Goal: Information Seeking & Learning: Learn about a topic

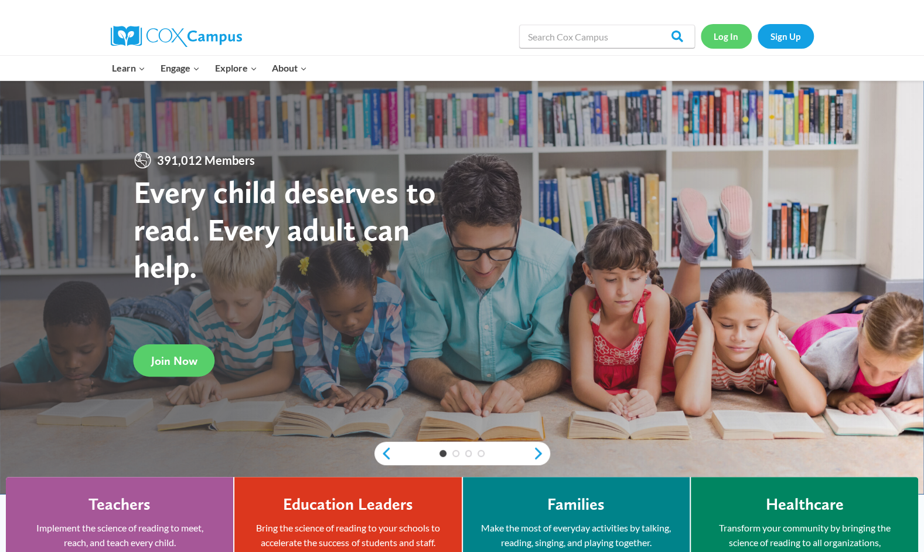
click at [742, 34] on link "Log In" at bounding box center [726, 36] width 51 height 24
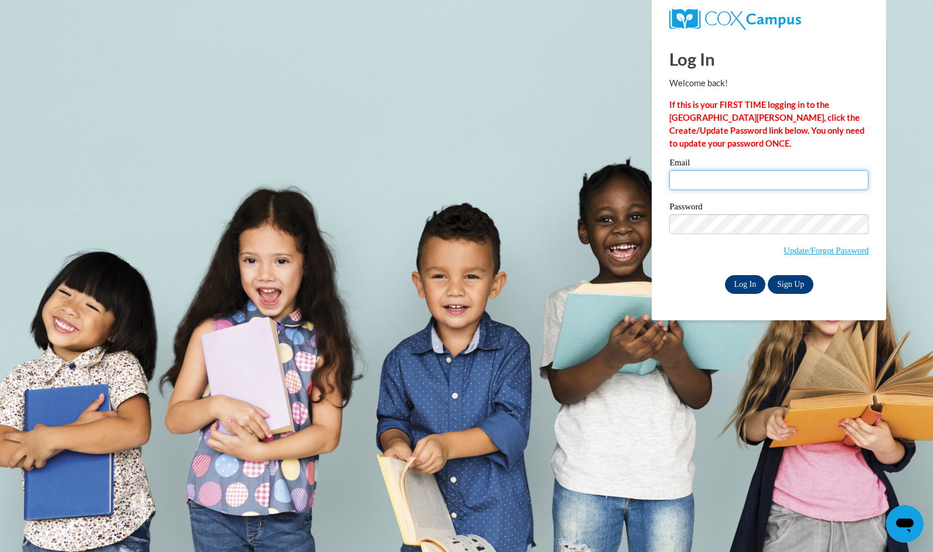
type input "hmartin614@gmail.com"
click at [747, 285] on input "Log In" at bounding box center [745, 284] width 41 height 19
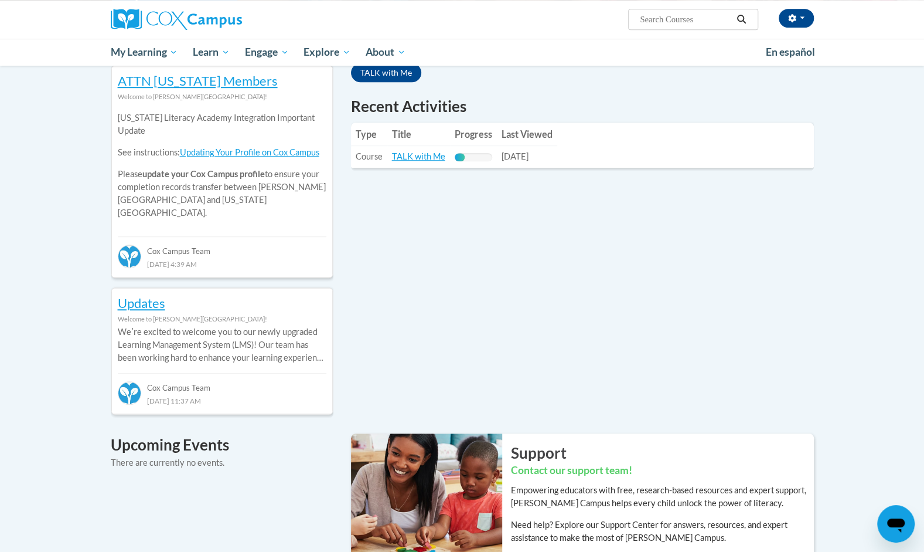
scroll to position [368, 0]
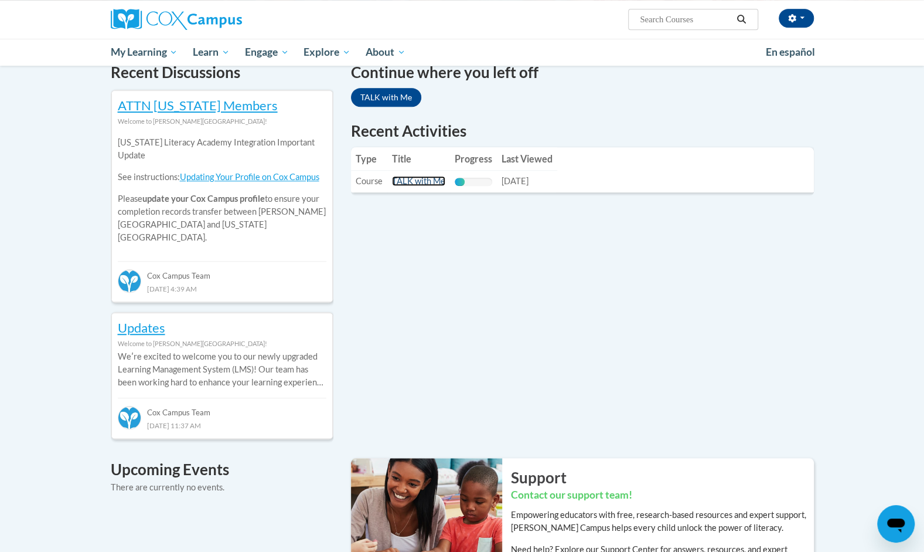
click at [423, 182] on link "TALK with Me" at bounding box center [418, 181] width 53 height 10
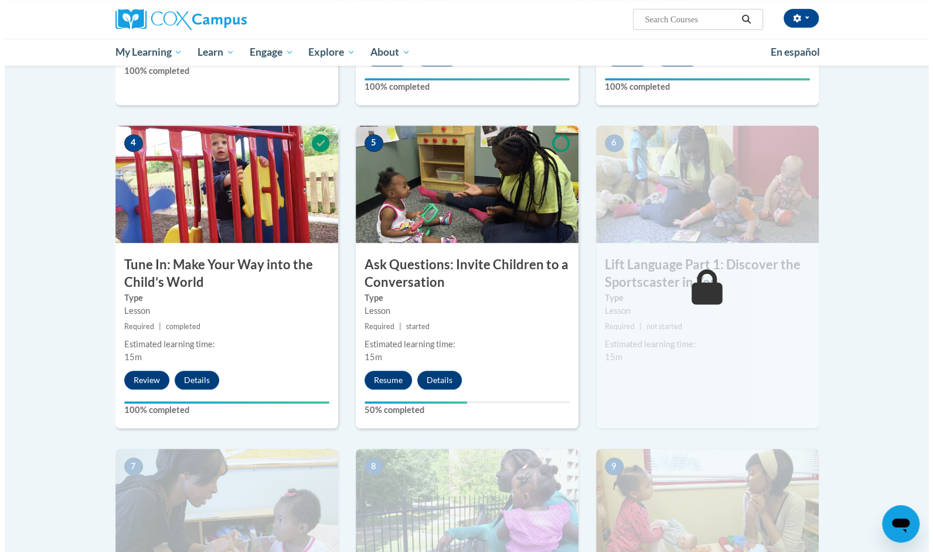
scroll to position [535, 0]
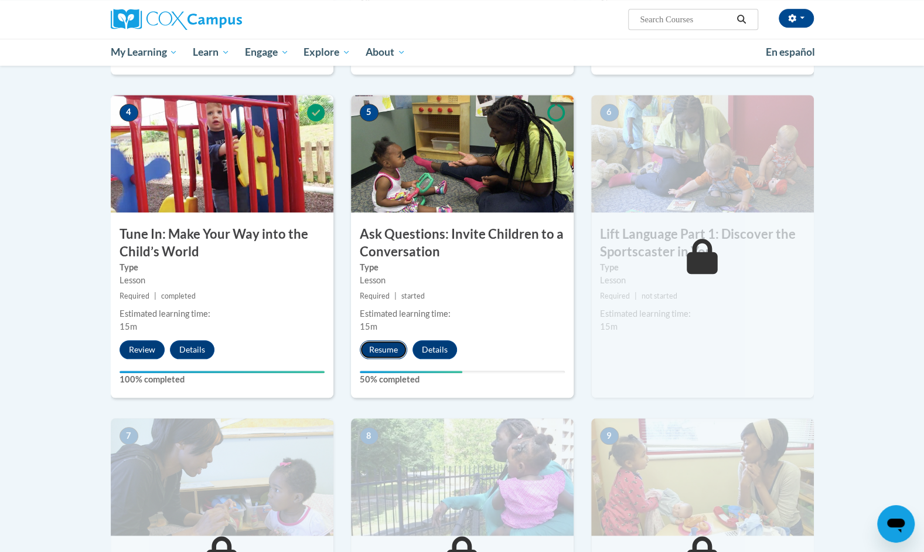
click at [396, 351] on button "Resume" at bounding box center [383, 349] width 47 height 19
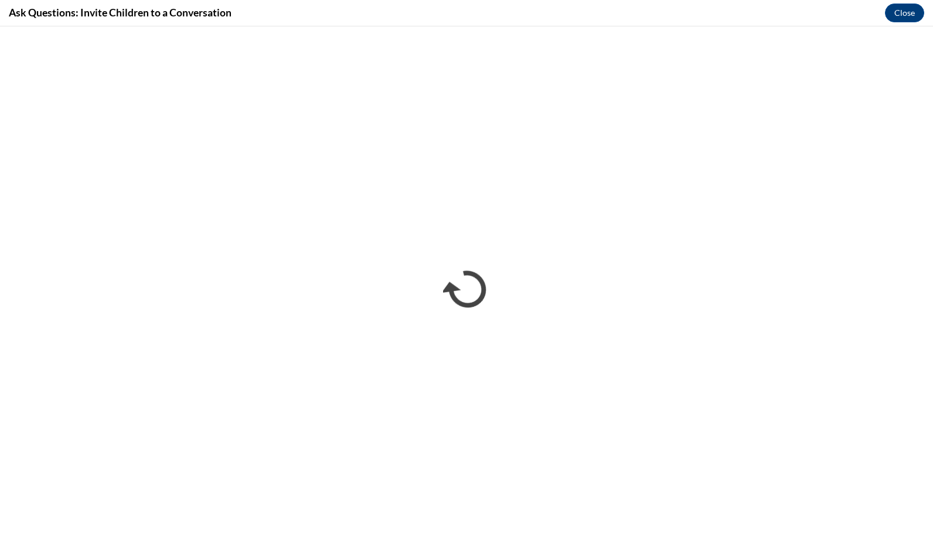
scroll to position [0, 0]
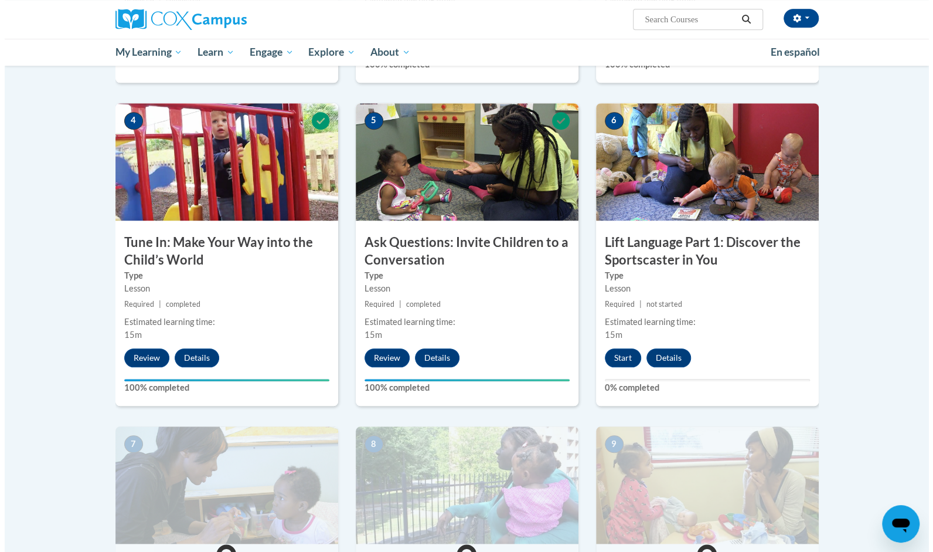
scroll to position [492, 0]
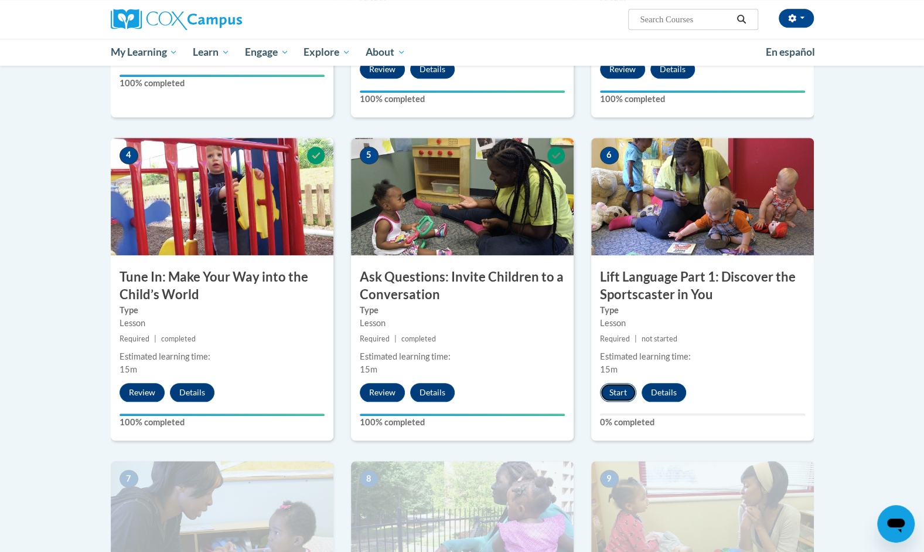
click at [623, 396] on button "Start" at bounding box center [618, 392] width 36 height 19
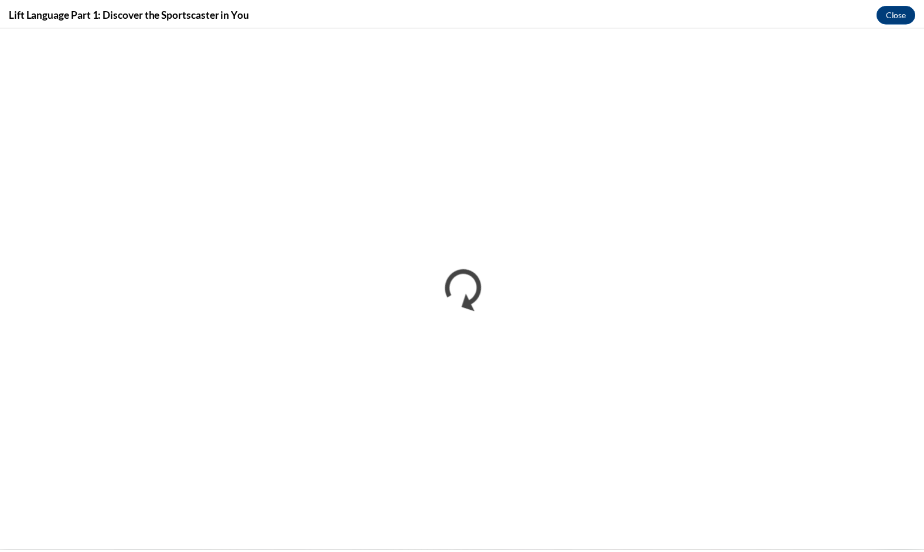
scroll to position [0, 0]
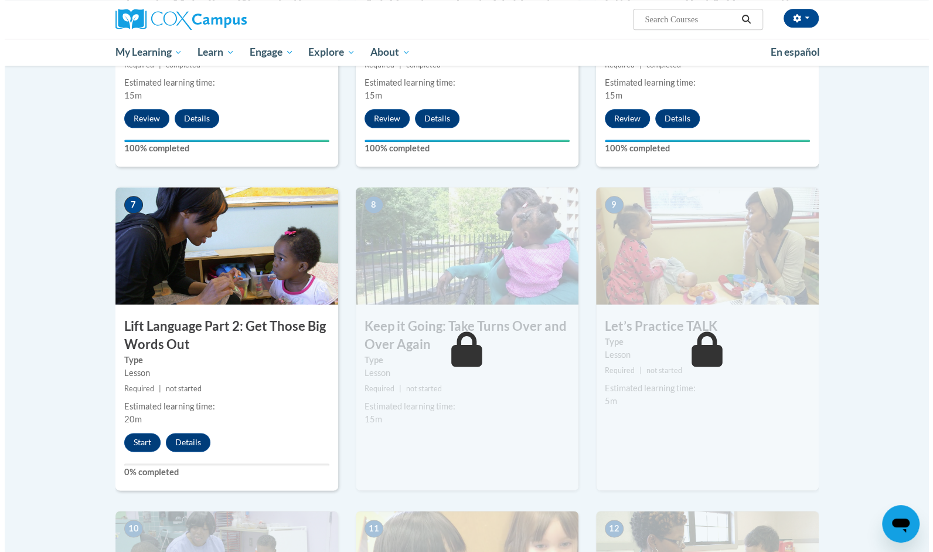
scroll to position [774, 0]
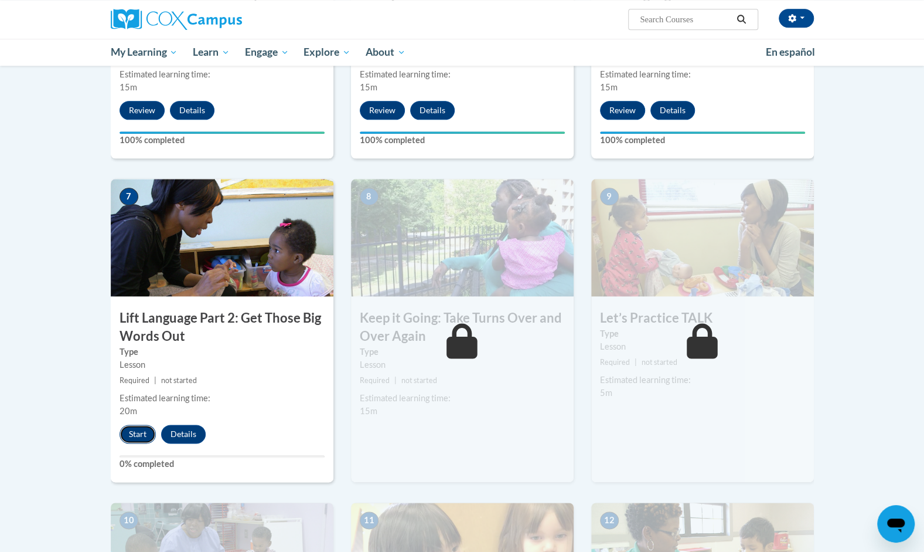
click at [138, 439] on button "Start" at bounding box center [138, 433] width 36 height 19
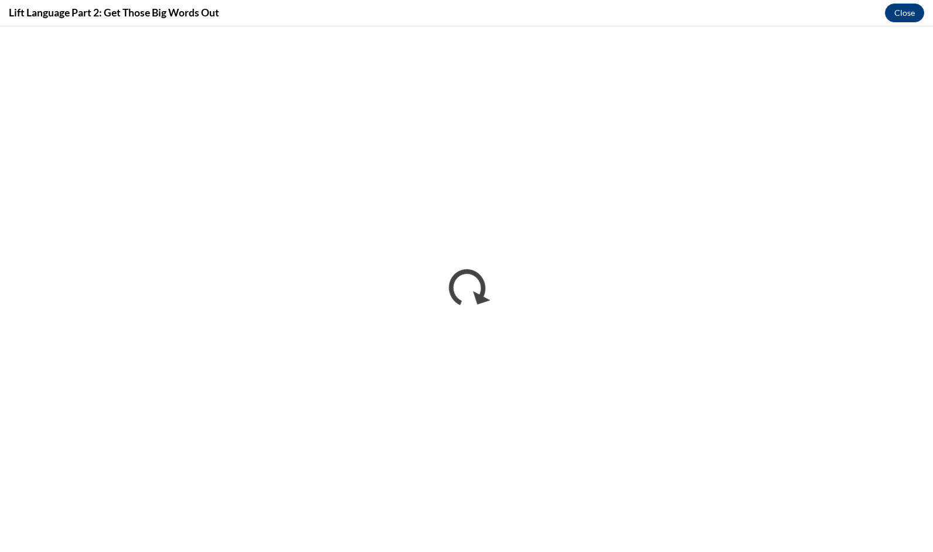
scroll to position [0, 0]
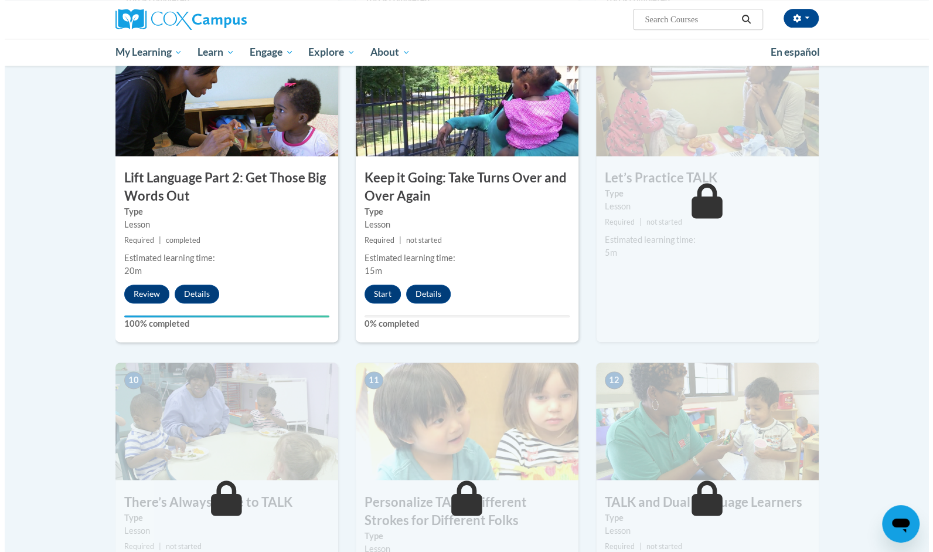
scroll to position [965, 0]
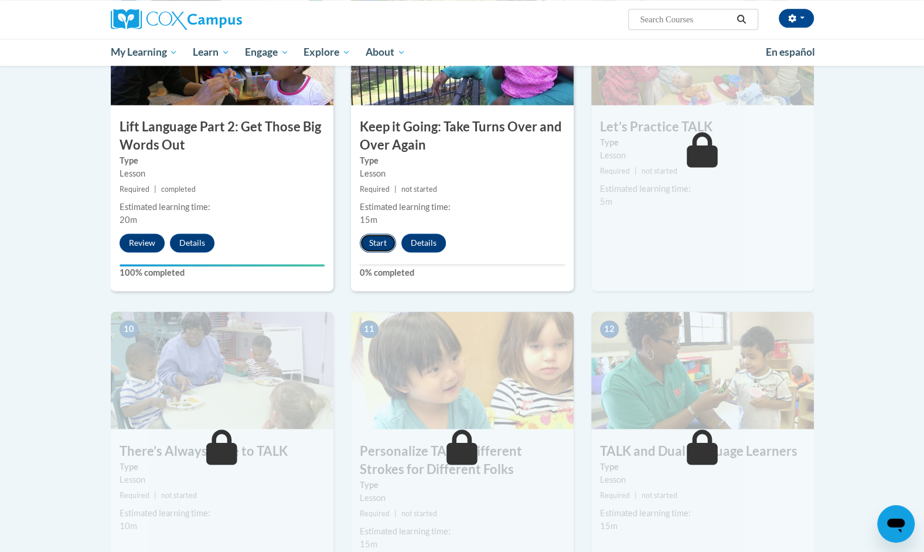
click at [378, 239] on button "Start" at bounding box center [378, 242] width 36 height 19
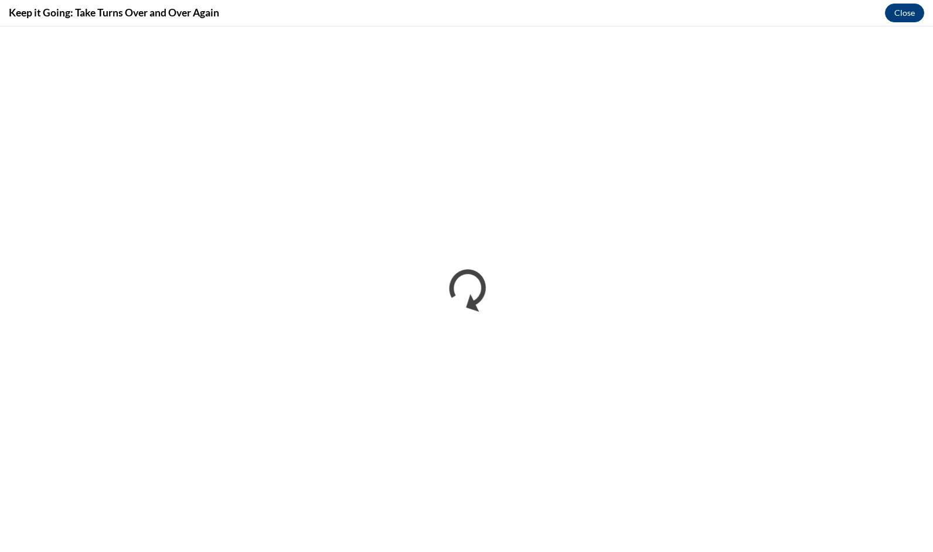
scroll to position [0, 0]
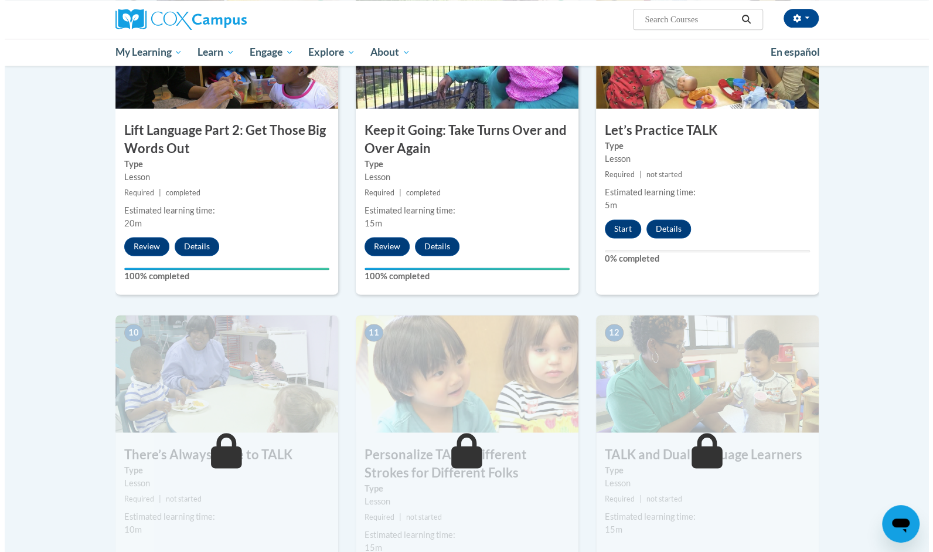
scroll to position [938, 0]
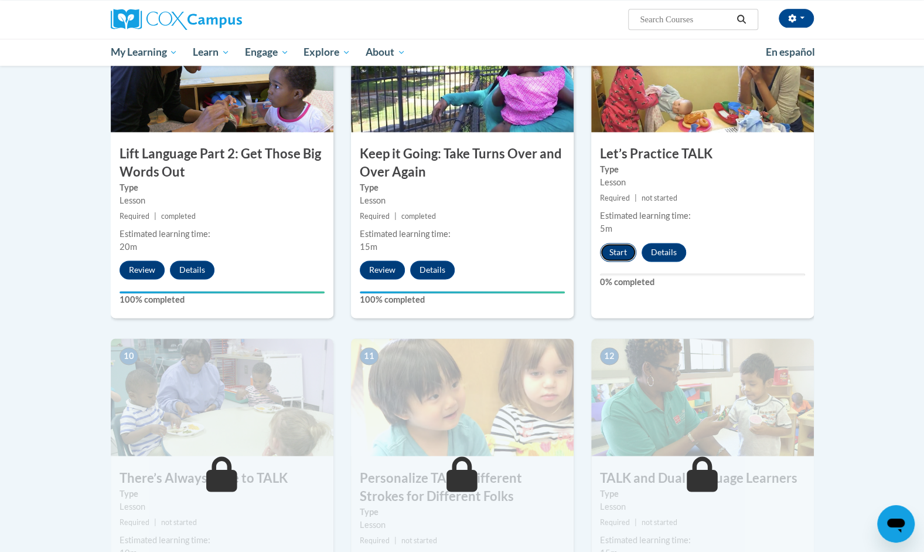
click at [607, 251] on button "Start" at bounding box center [618, 252] width 36 height 19
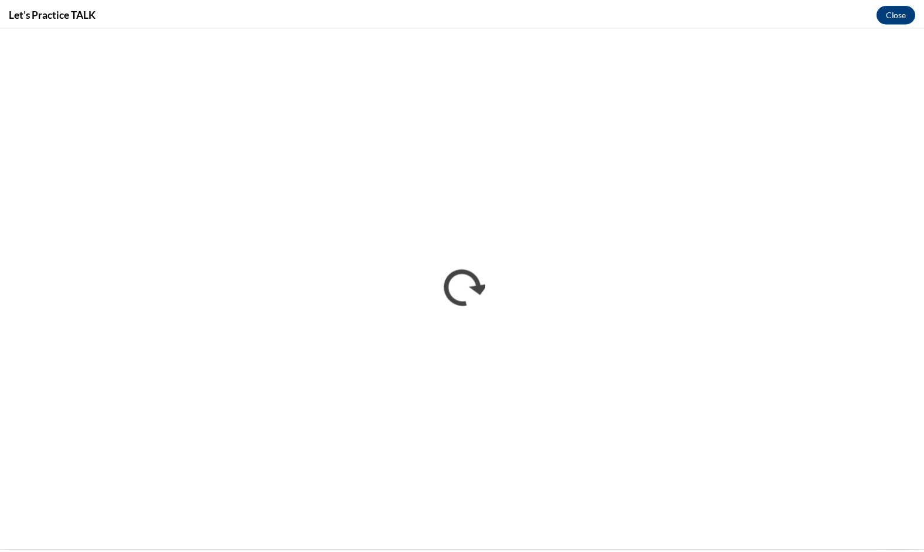
scroll to position [0, 0]
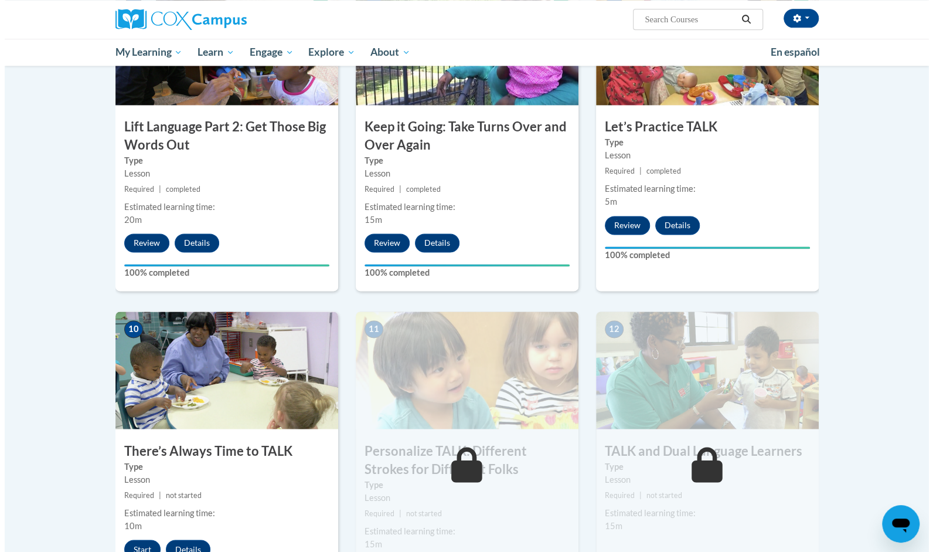
scroll to position [1448, 0]
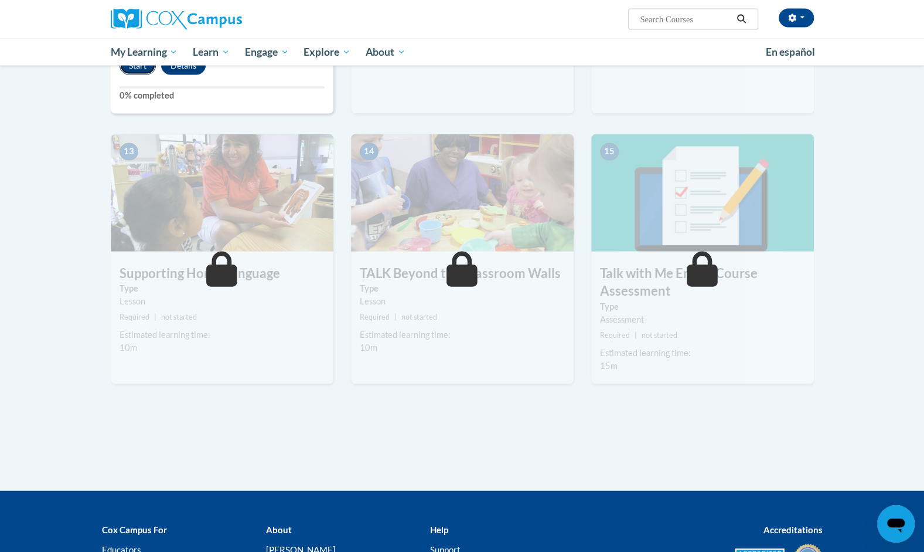
click at [136, 67] on button "Start" at bounding box center [138, 65] width 36 height 19
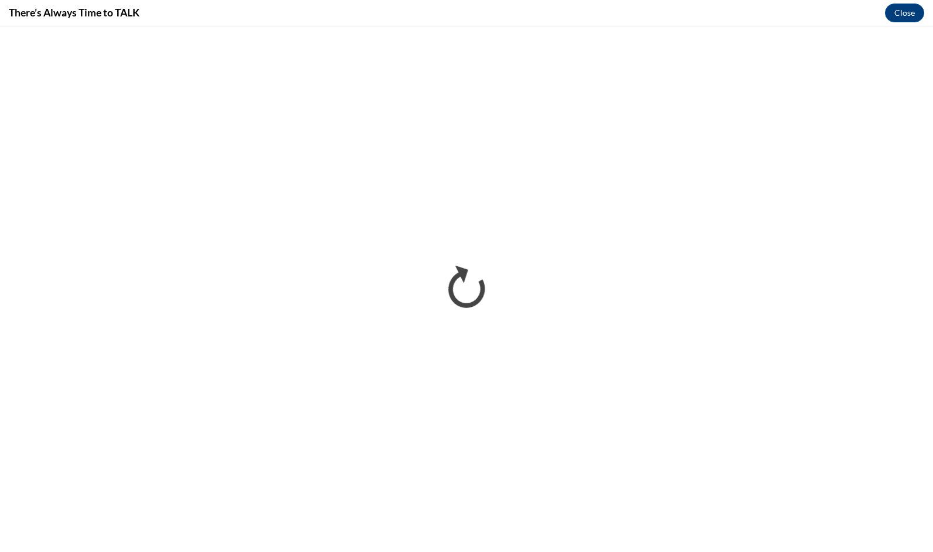
scroll to position [0, 0]
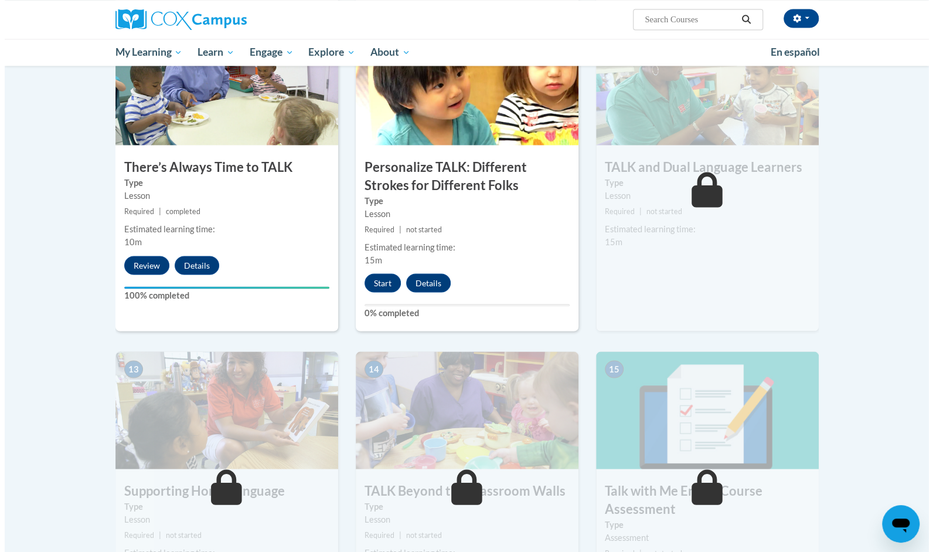
scroll to position [1266, 0]
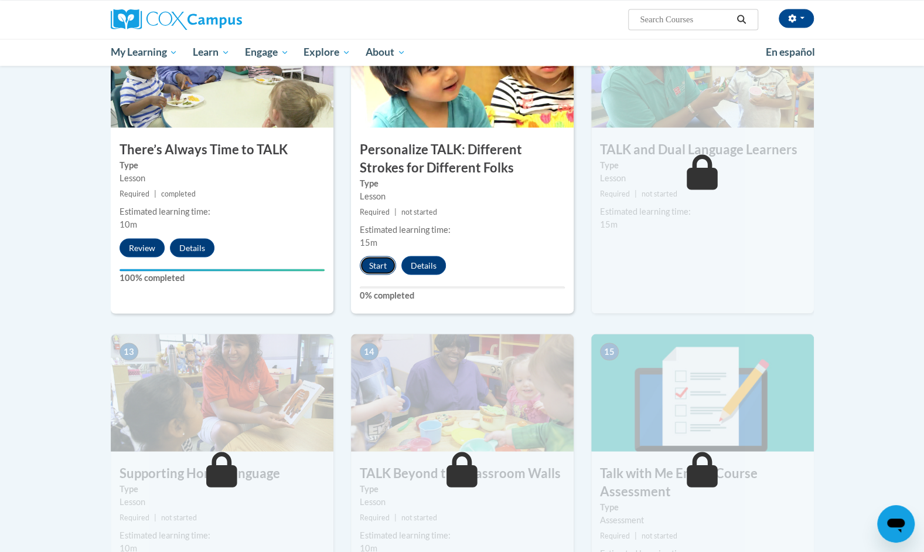
click at [388, 259] on button "Start" at bounding box center [378, 265] width 36 height 19
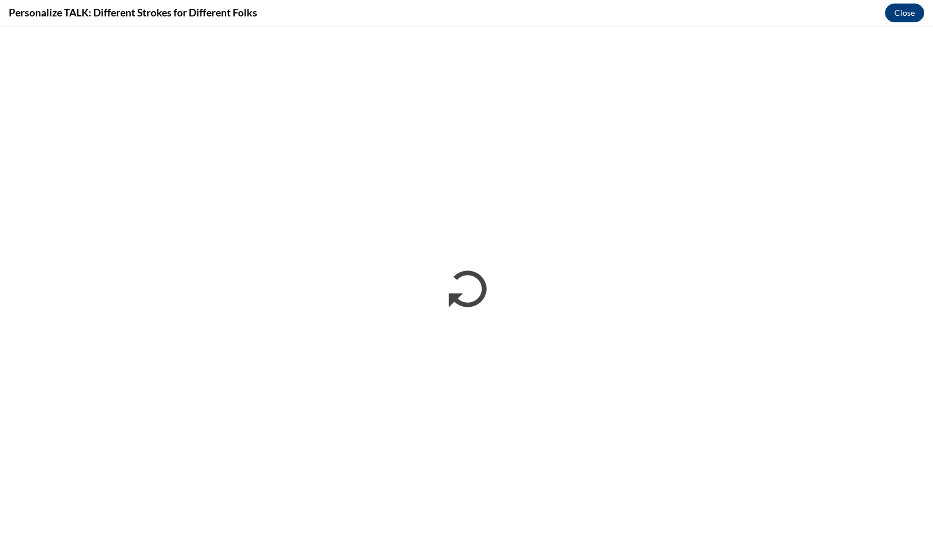
scroll to position [0, 0]
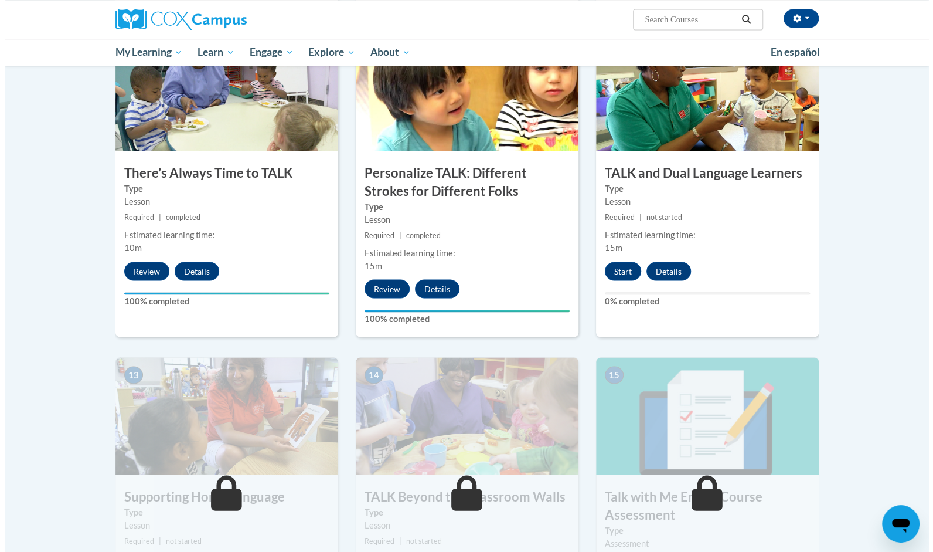
scroll to position [1266, 0]
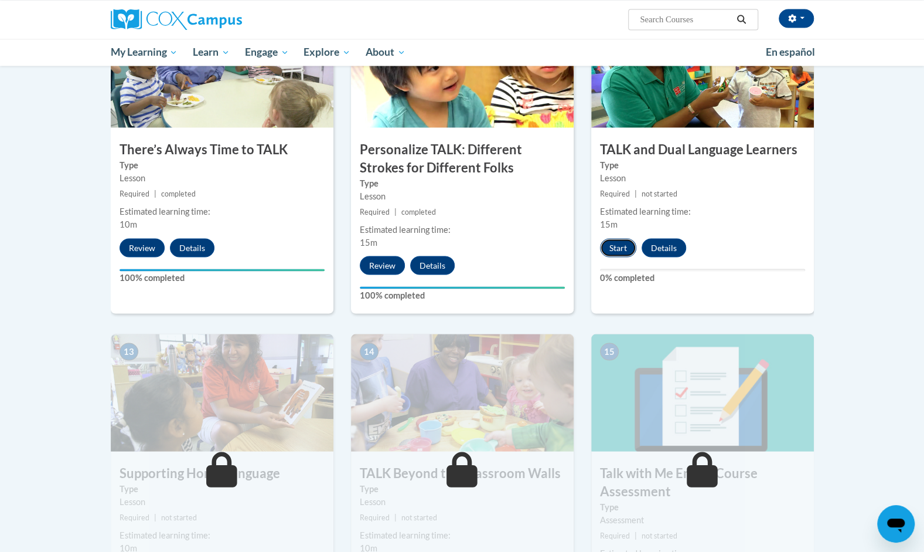
click at [624, 243] on button "Start" at bounding box center [618, 247] width 36 height 19
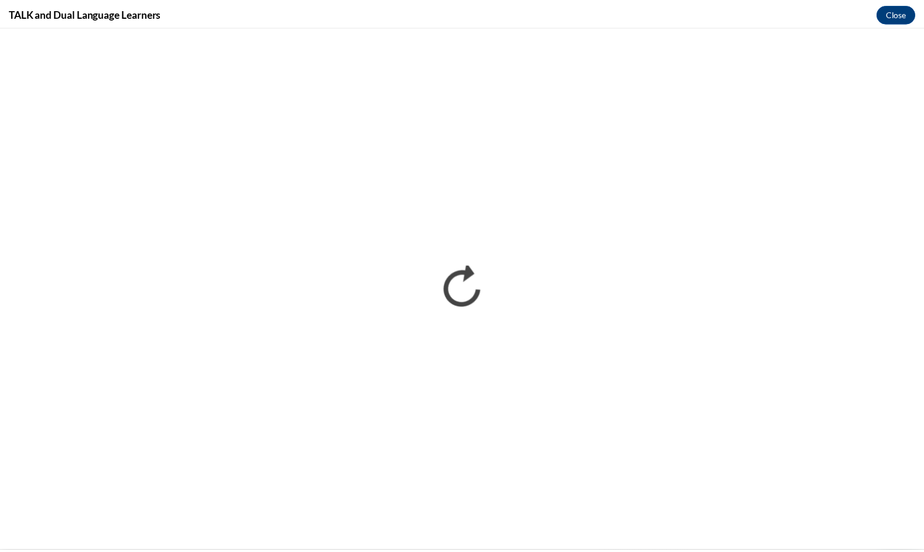
scroll to position [0, 0]
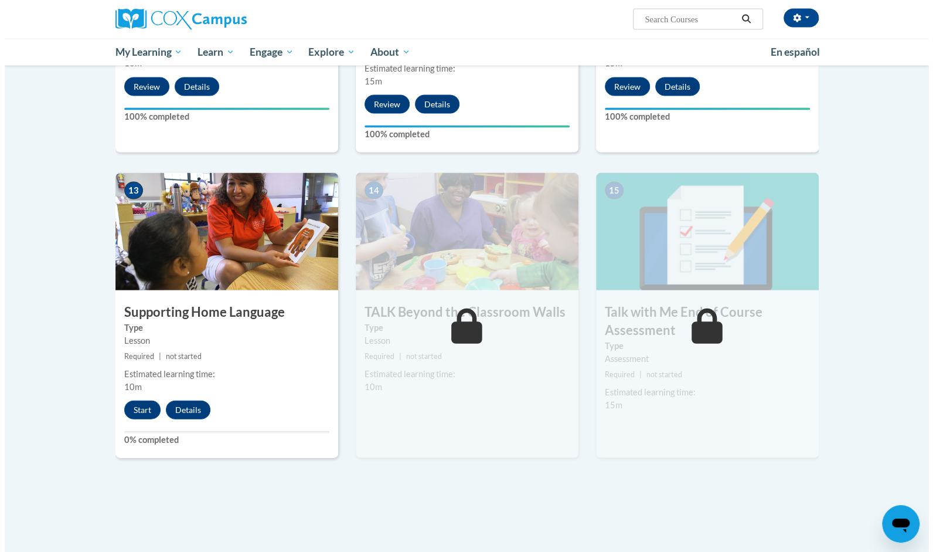
scroll to position [1430, 0]
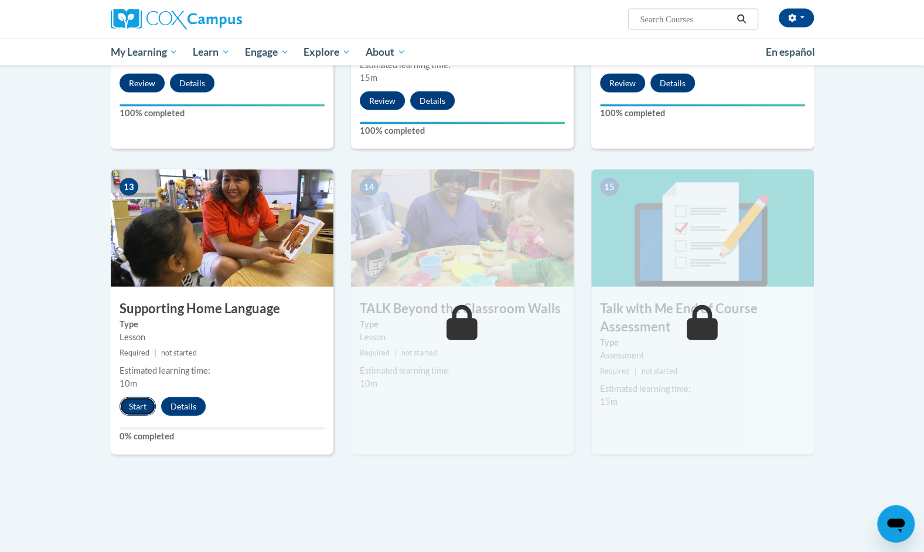
click at [139, 411] on button "Start" at bounding box center [138, 406] width 36 height 19
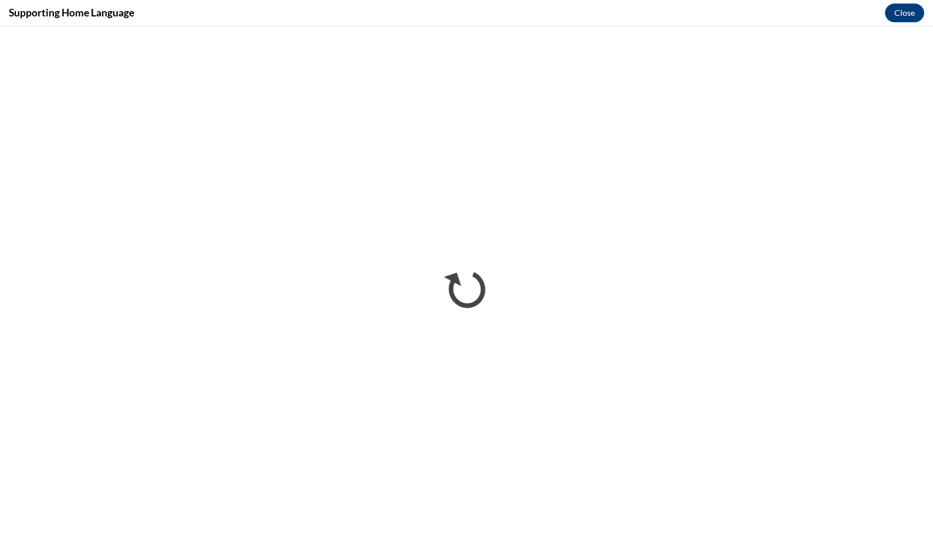
scroll to position [0, 0]
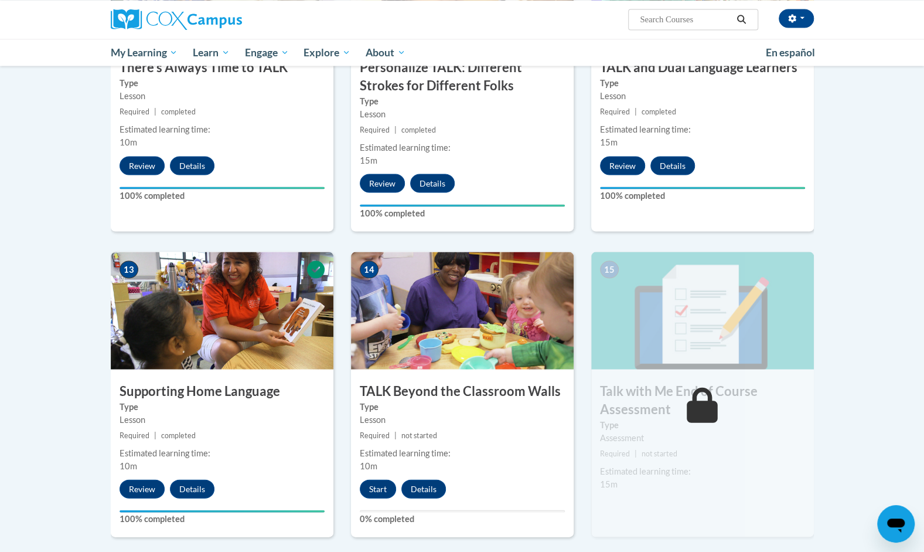
scroll to position [1348, 0]
click at [384, 488] on button "Start" at bounding box center [378, 488] width 36 height 19
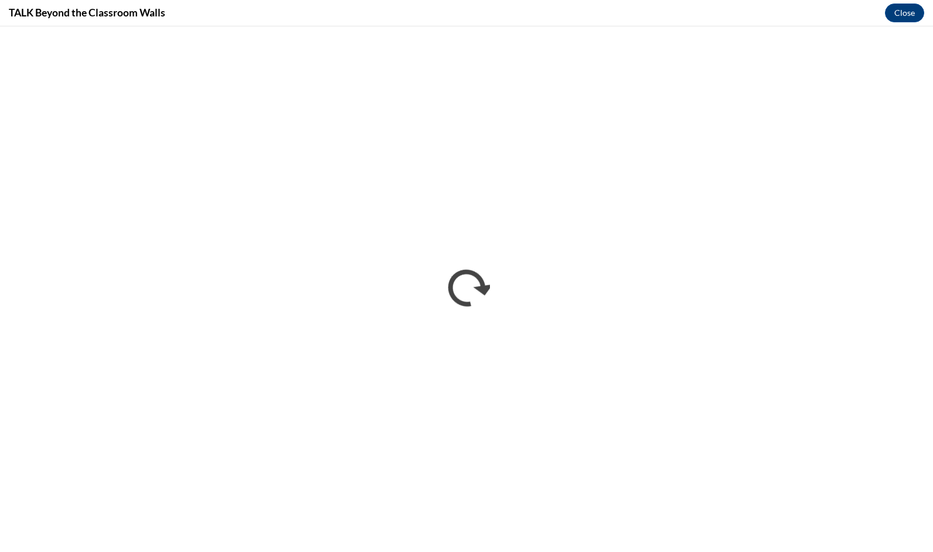
scroll to position [0, 0]
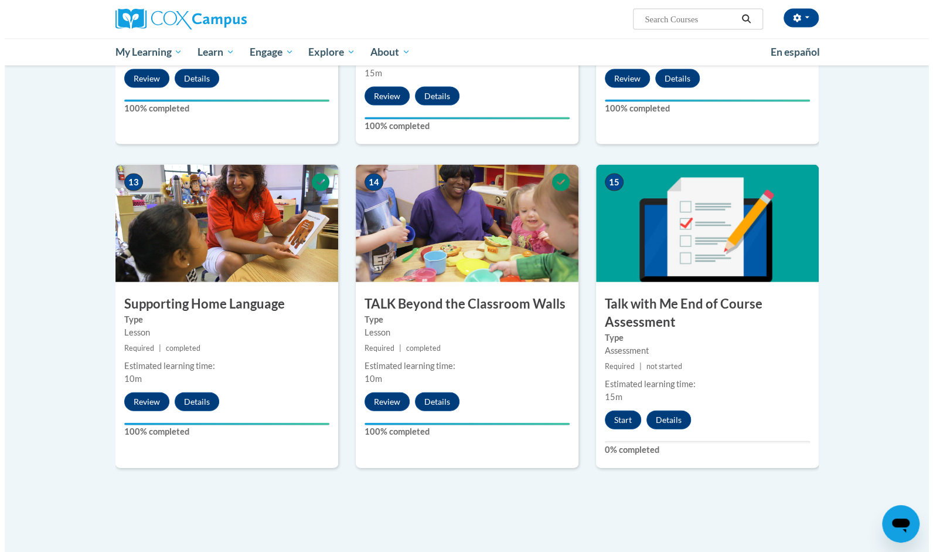
scroll to position [1454, 0]
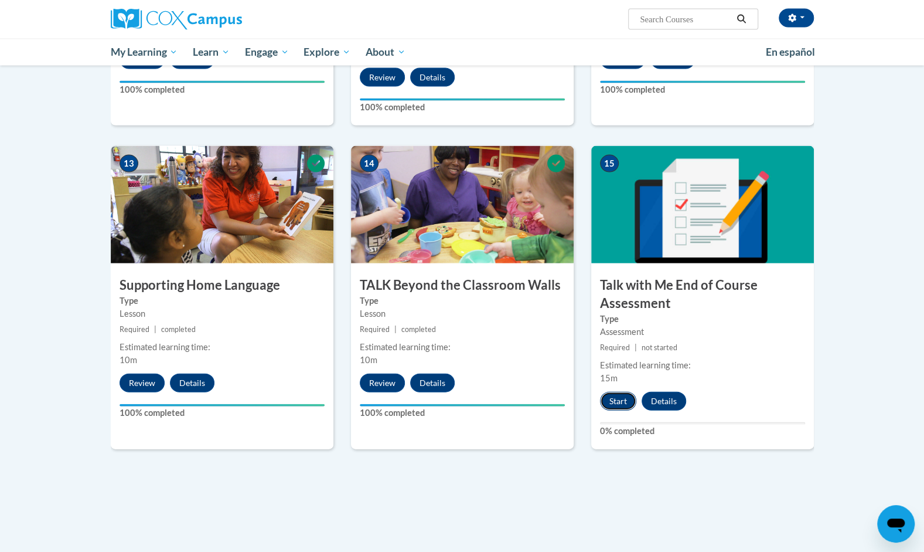
click at [621, 399] on button "Start" at bounding box center [618, 401] width 36 height 19
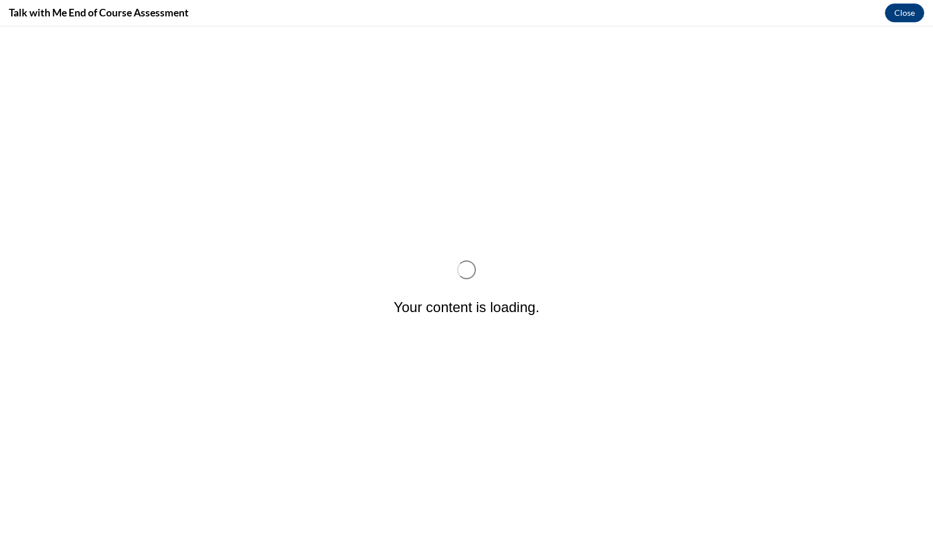
scroll to position [0, 0]
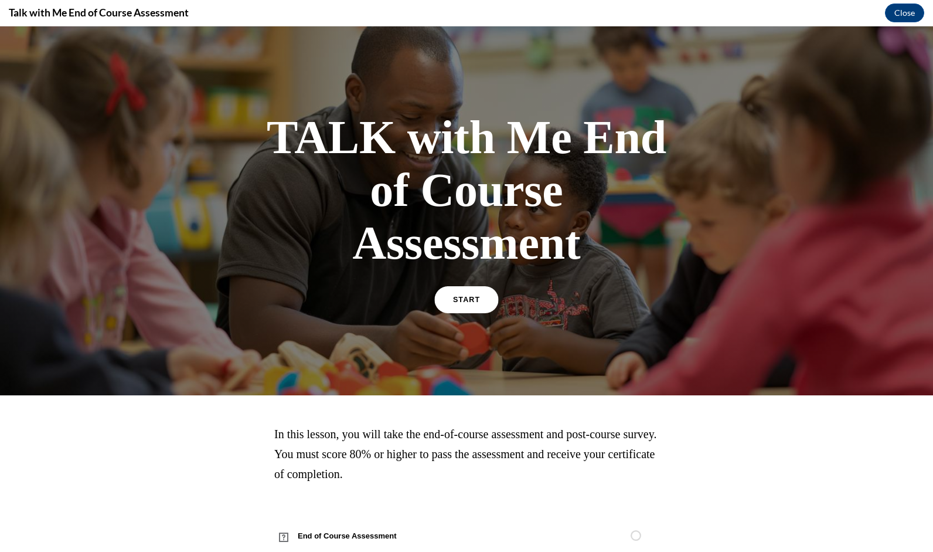
click at [484, 293] on link "START" at bounding box center [466, 299] width 64 height 27
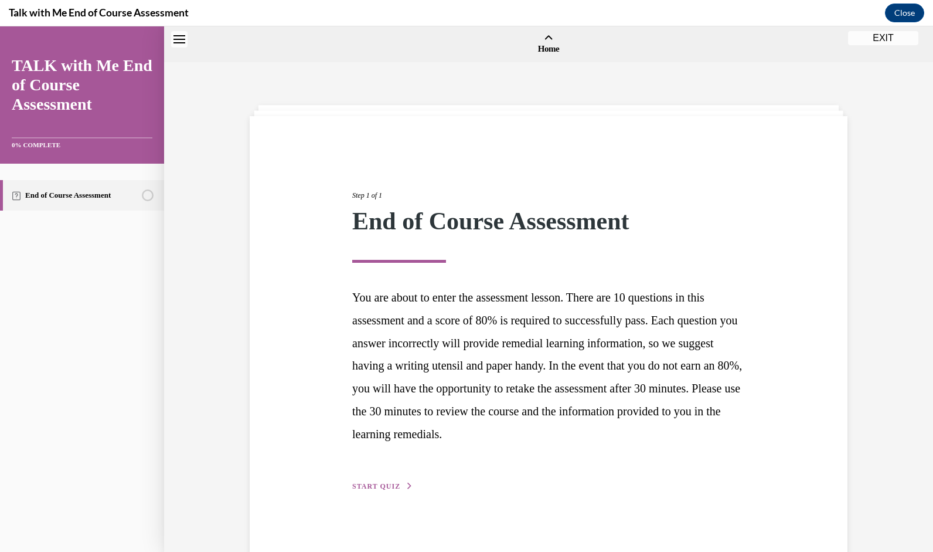
scroll to position [36, 0]
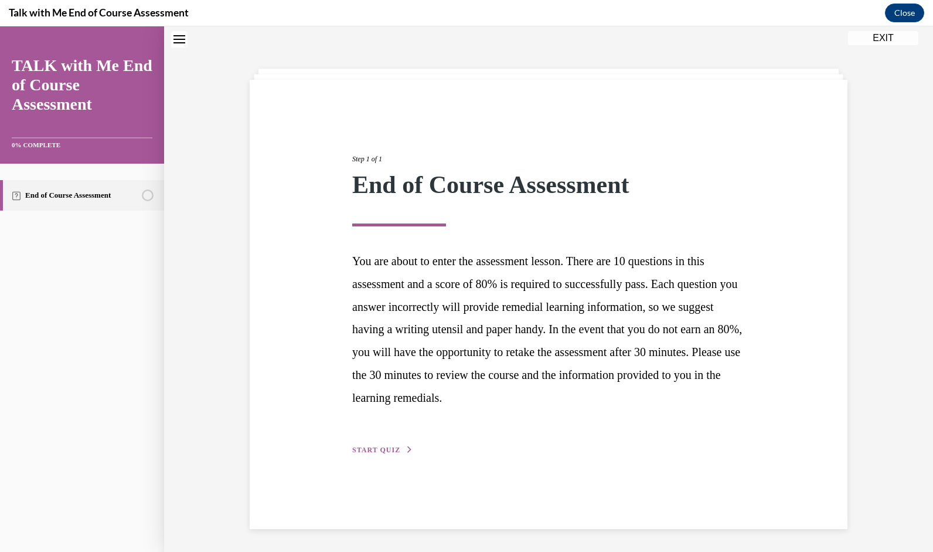
click at [360, 448] on span "START QUIZ" at bounding box center [376, 449] width 48 height 8
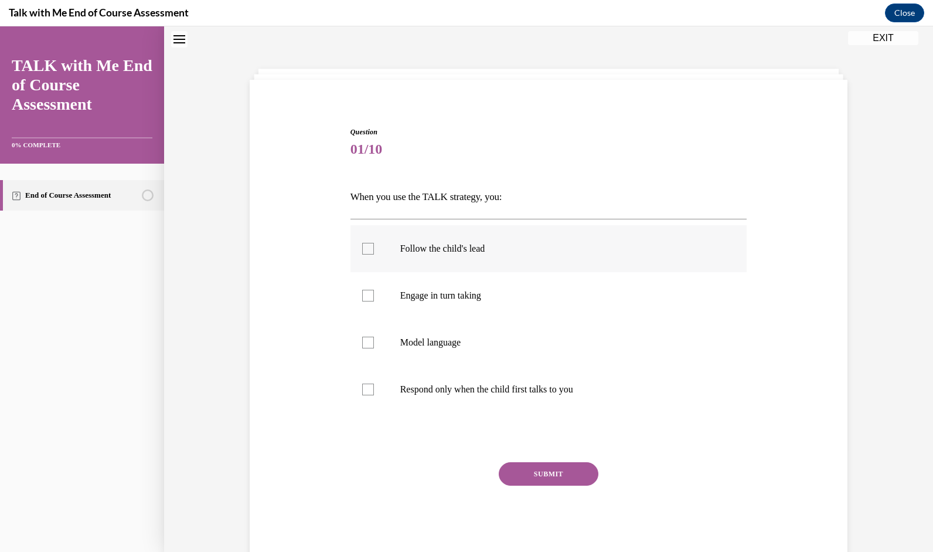
click at [387, 263] on label "Follow the child's lead" at bounding box center [549, 248] width 397 height 47
click at [374, 254] on input "Follow the child's lead" at bounding box center [368, 249] width 12 height 12
checkbox input "true"
click at [407, 288] on label "Engage in turn taking" at bounding box center [549, 295] width 397 height 47
click at [374, 290] on input "Engage in turn taking" at bounding box center [368, 296] width 12 height 12
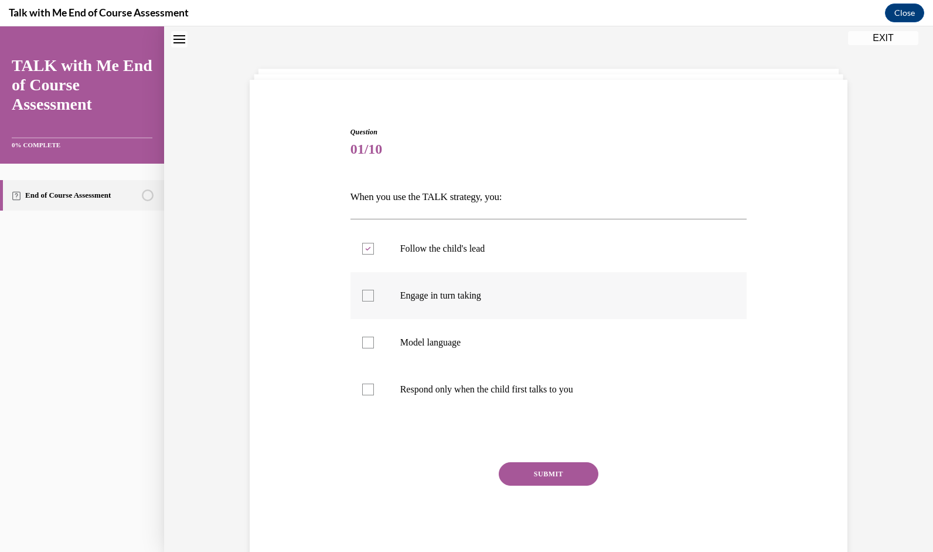
checkbox input "true"
click at [419, 358] on label "Model language" at bounding box center [549, 342] width 397 height 47
click at [374, 348] on input "Model language" at bounding box center [368, 342] width 12 height 12
checkbox input "true"
click at [520, 475] on button "SUBMIT" at bounding box center [549, 473] width 100 height 23
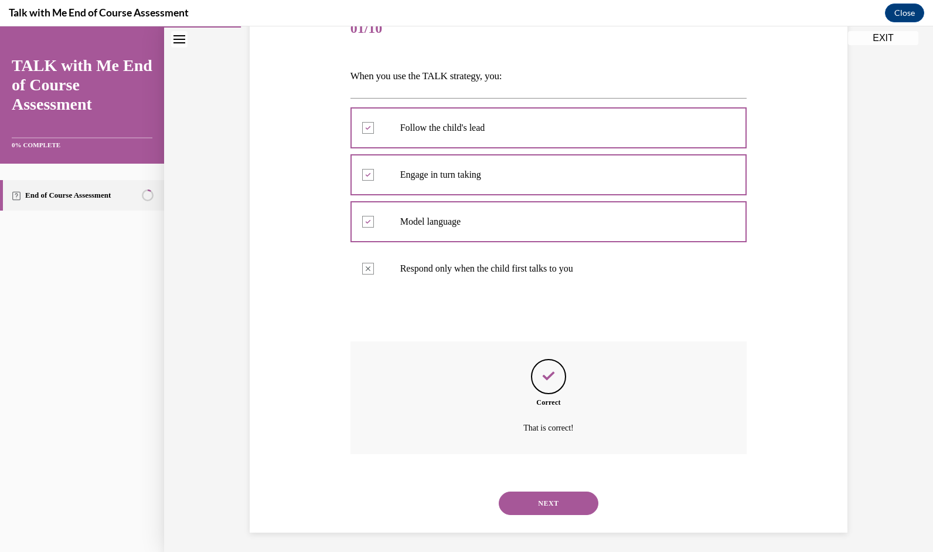
scroll to position [161, 0]
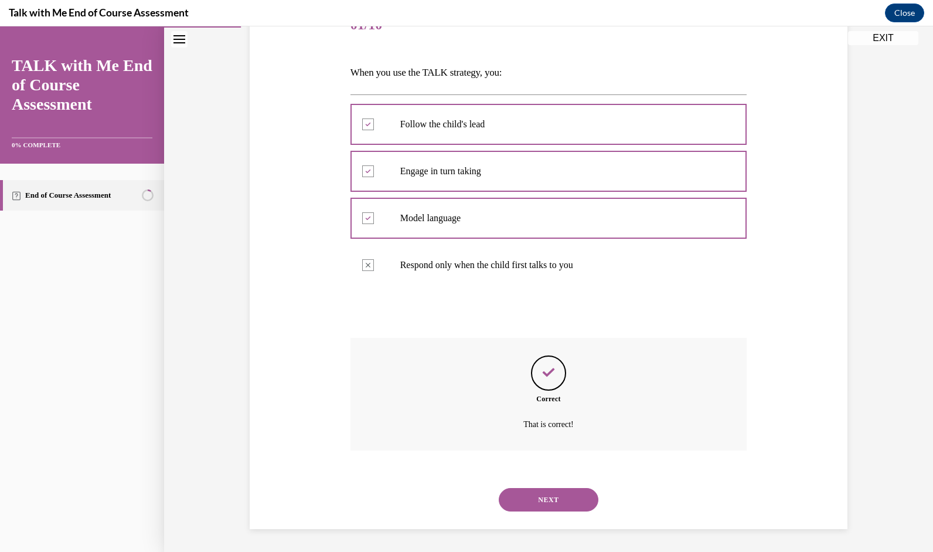
click at [533, 494] on button "NEXT" at bounding box center [549, 499] width 100 height 23
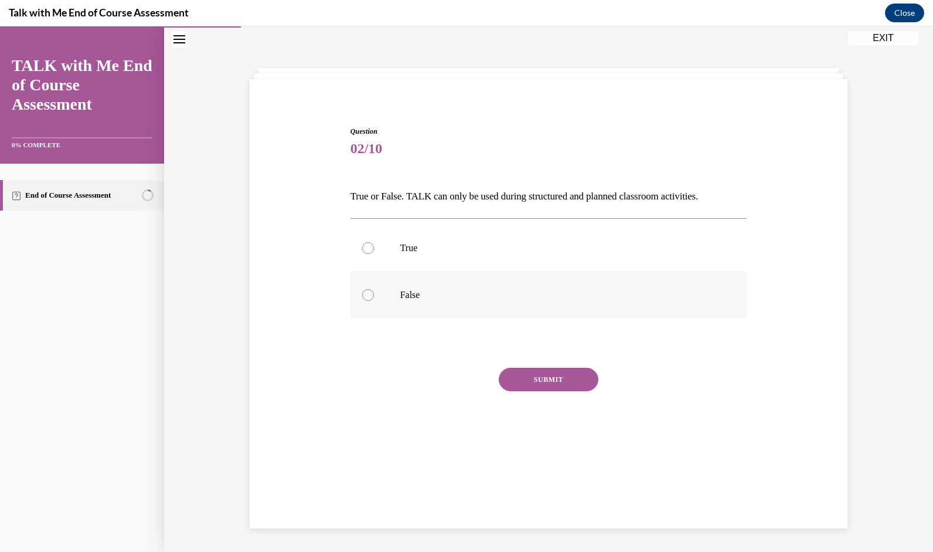
click at [468, 290] on p "False" at bounding box center [559, 295] width 318 height 12
click at [374, 290] on input "False" at bounding box center [368, 295] width 12 height 12
radio input "true"
click at [539, 387] on button "SUBMIT" at bounding box center [549, 379] width 100 height 23
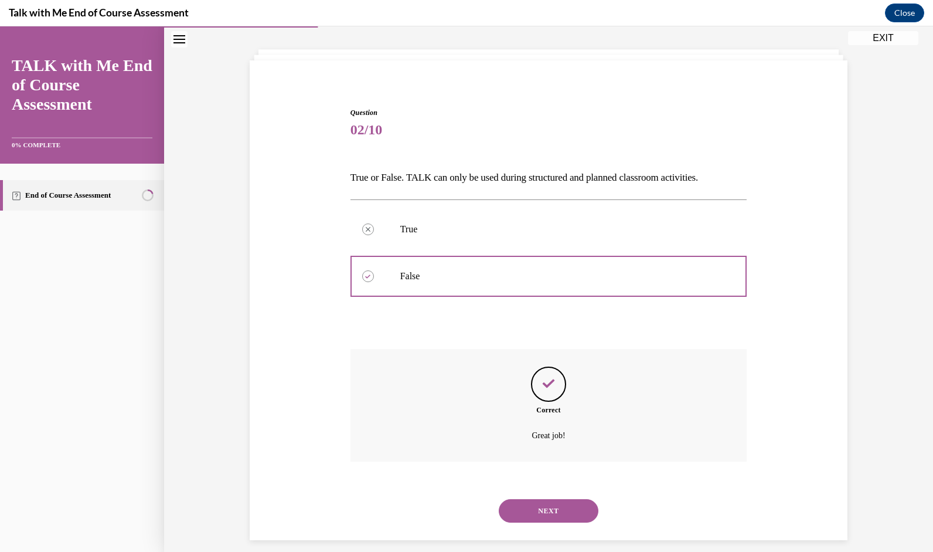
scroll to position [67, 0]
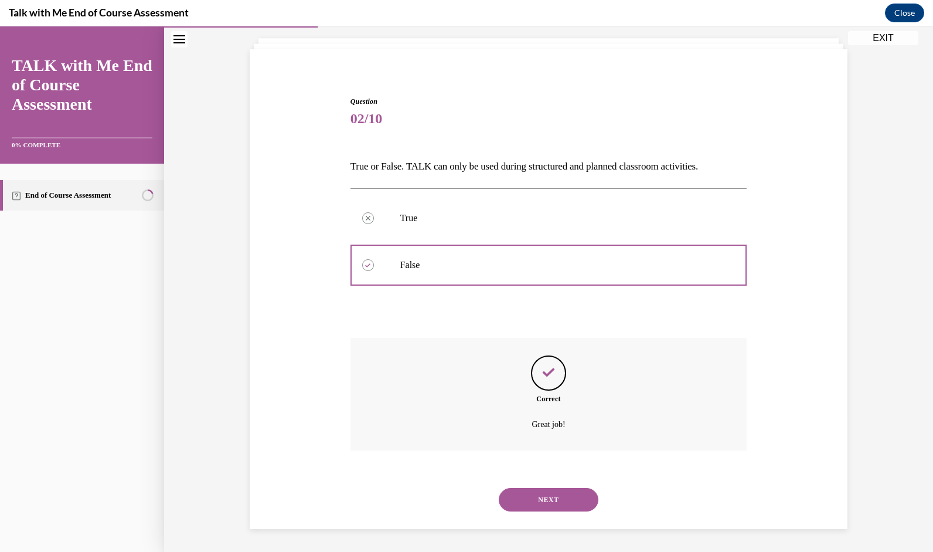
click at [549, 492] on button "NEXT" at bounding box center [549, 499] width 100 height 23
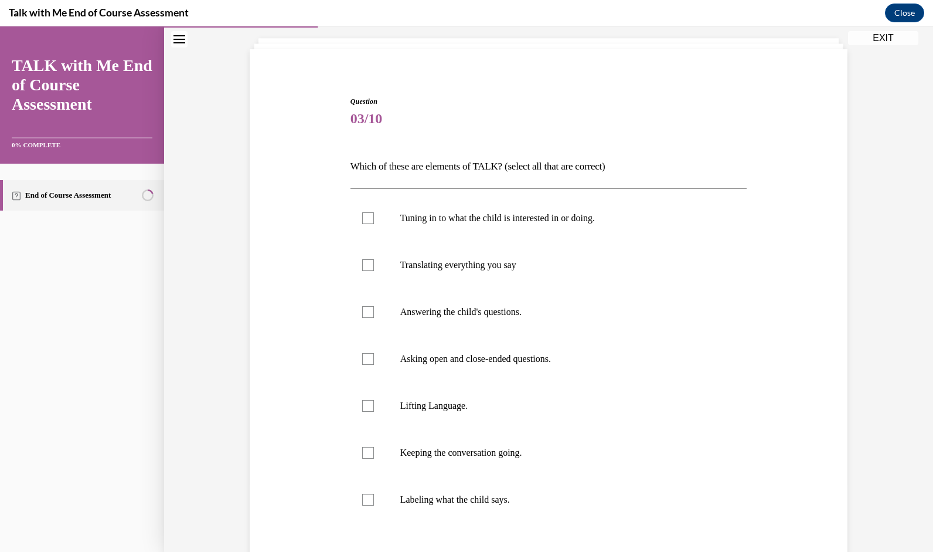
scroll to position [62, 0]
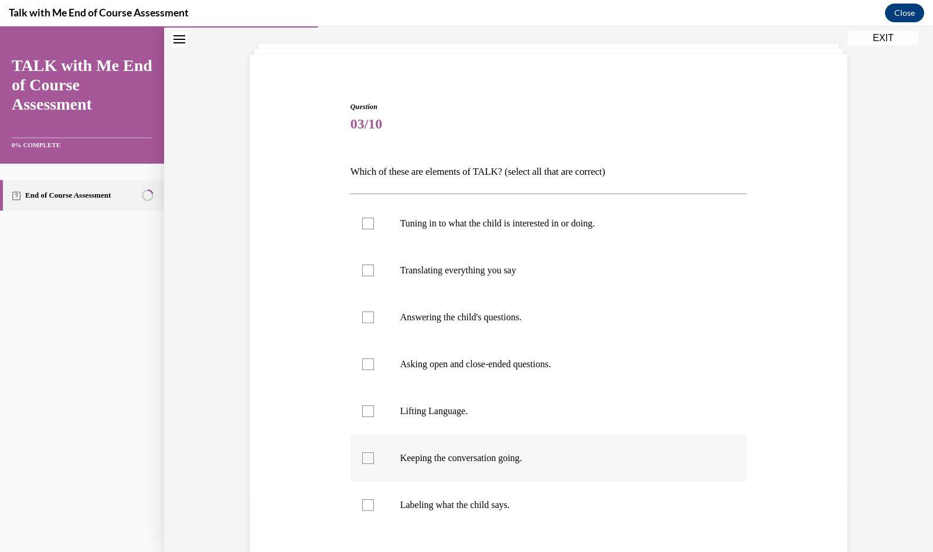
click at [396, 449] on label "Keeping the conversation going." at bounding box center [549, 457] width 397 height 47
click at [374, 452] on input "Keeping the conversation going." at bounding box center [368, 458] width 12 height 12
checkbox input "true"
click at [368, 414] on div at bounding box center [368, 411] width 12 height 12
click at [368, 414] on input "Lifting Language." at bounding box center [368, 411] width 12 height 12
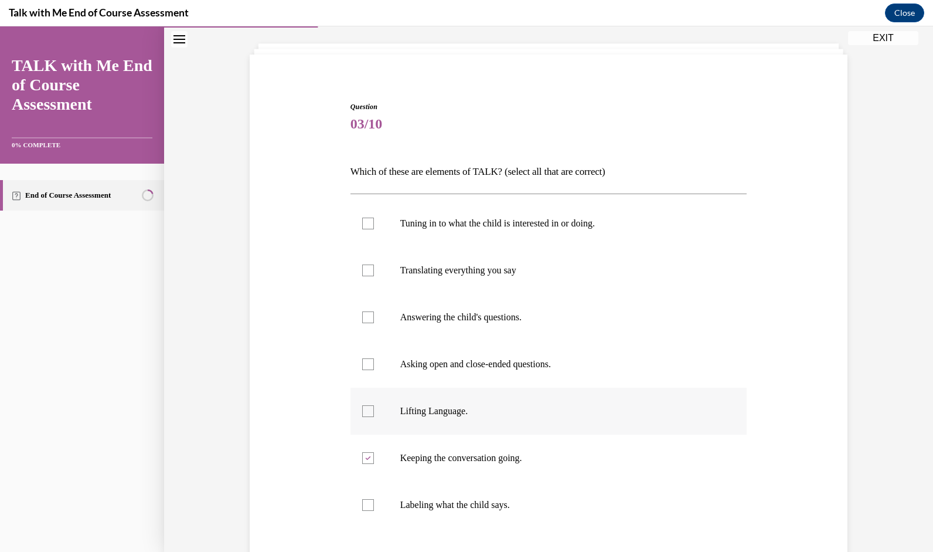
checkbox input "true"
click at [361, 230] on label "Tuning in to what the child is interested in or doing." at bounding box center [549, 223] width 397 height 47
click at [362, 229] on input "Tuning in to what the child is interested in or doing." at bounding box center [368, 223] width 12 height 12
checkbox input "true"
click at [316, 291] on div "Question 03/10 Which of these are elements of TALK? (select all that are correc…" at bounding box center [549, 369] width 604 height 607
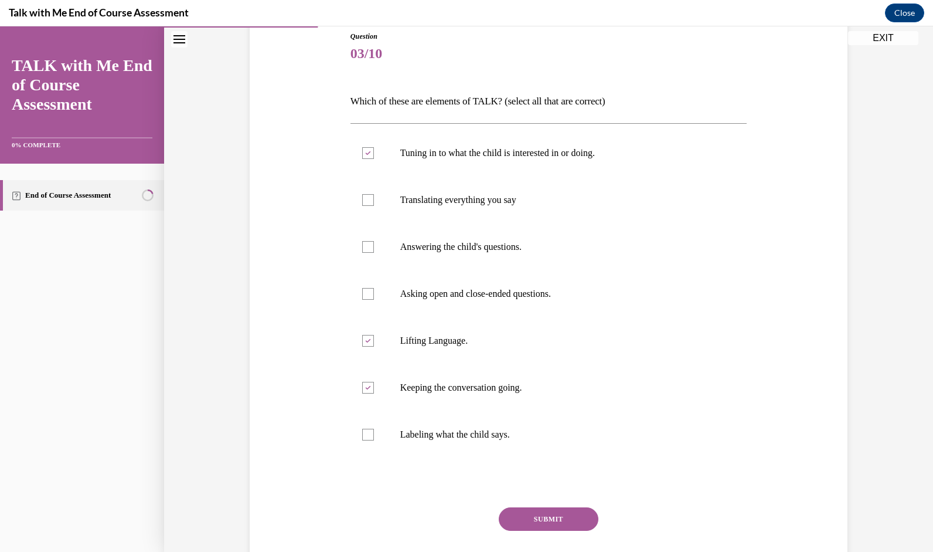
scroll to position [155, 0]
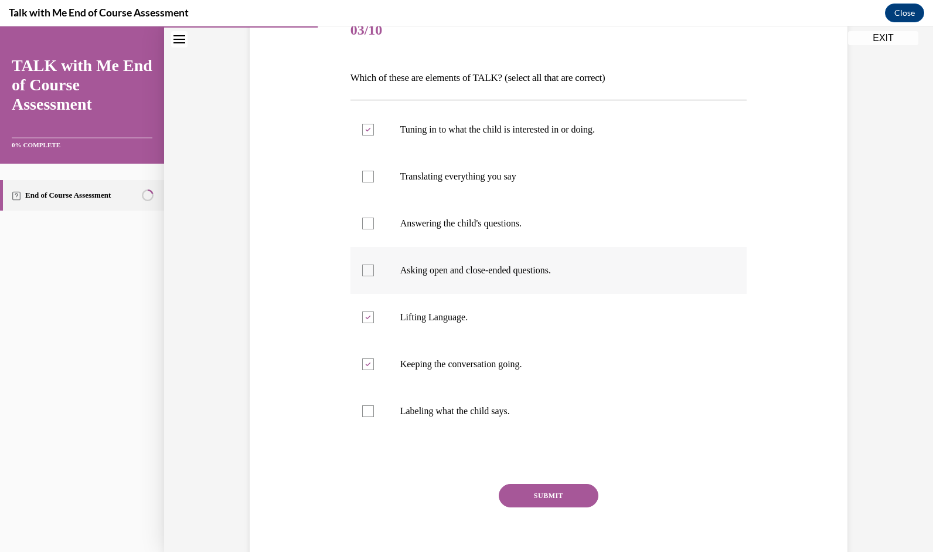
click at [362, 267] on div at bounding box center [368, 270] width 12 height 12
click at [362, 267] on input "Asking open and close-ended questions." at bounding box center [368, 270] width 12 height 12
checkbox input "true"
click at [544, 494] on button "SUBMIT" at bounding box center [549, 495] width 100 height 23
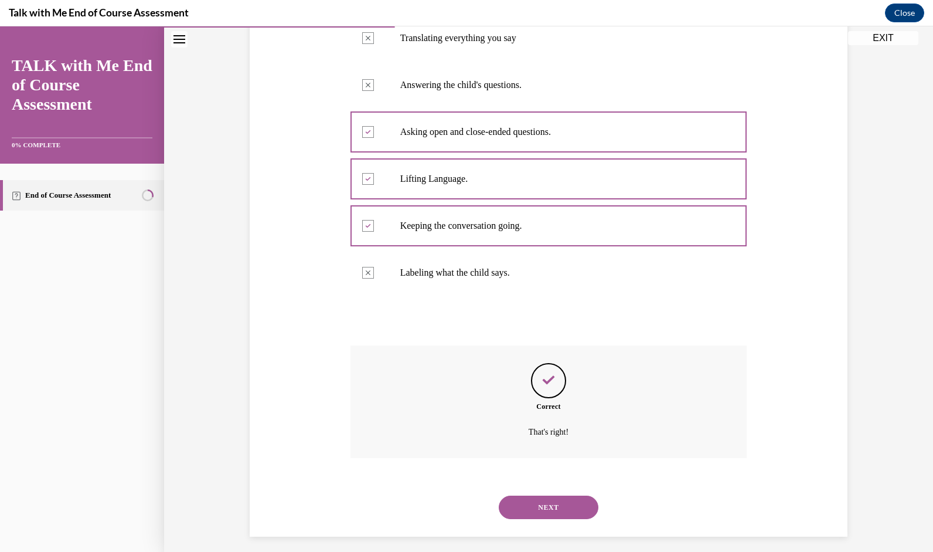
scroll to position [301, 0]
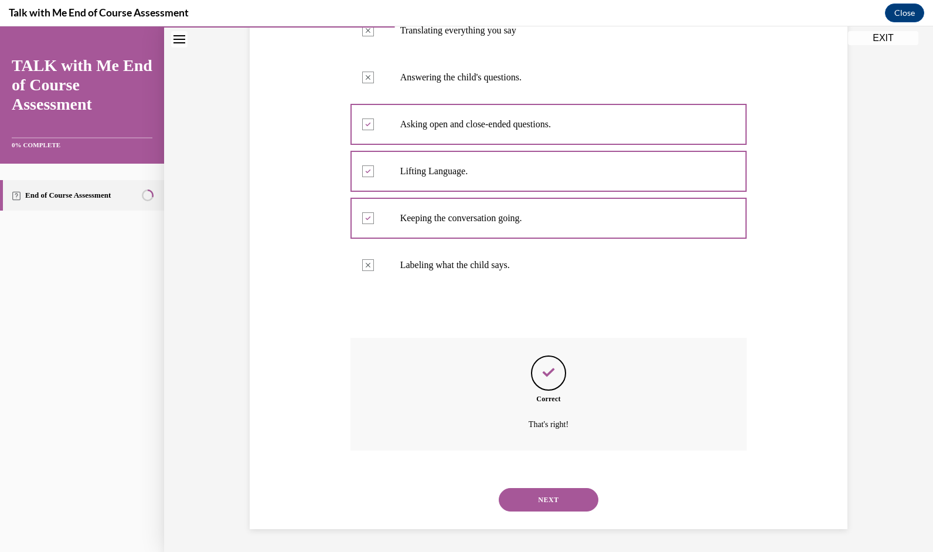
click at [534, 491] on button "NEXT" at bounding box center [549, 499] width 100 height 23
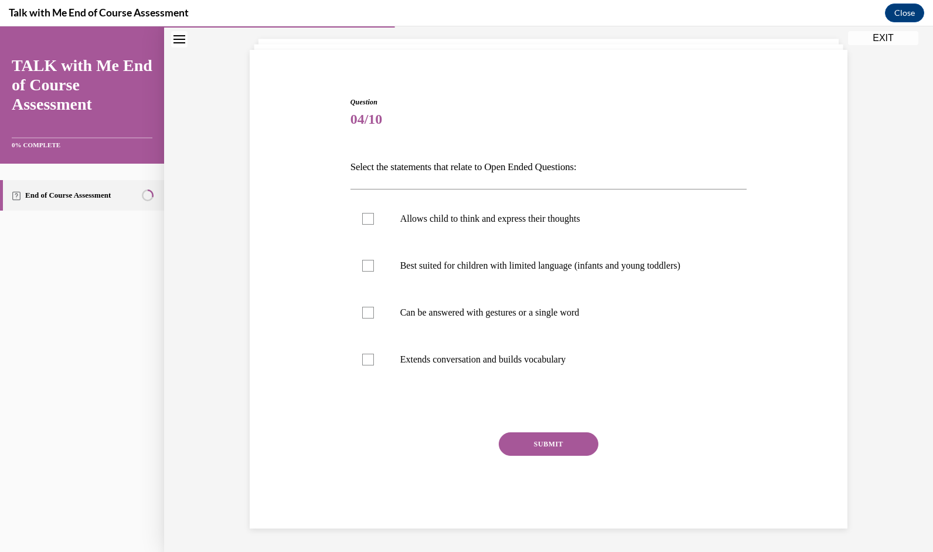
scroll to position [66, 0]
click at [380, 216] on label "Allows child to think and express their thoughts" at bounding box center [549, 219] width 397 height 47
click at [374, 216] on input "Allows child to think and express their thoughts" at bounding box center [368, 219] width 12 height 12
checkbox input "true"
click at [386, 354] on label "Extends conversation and builds vocabulary" at bounding box center [549, 359] width 397 height 47
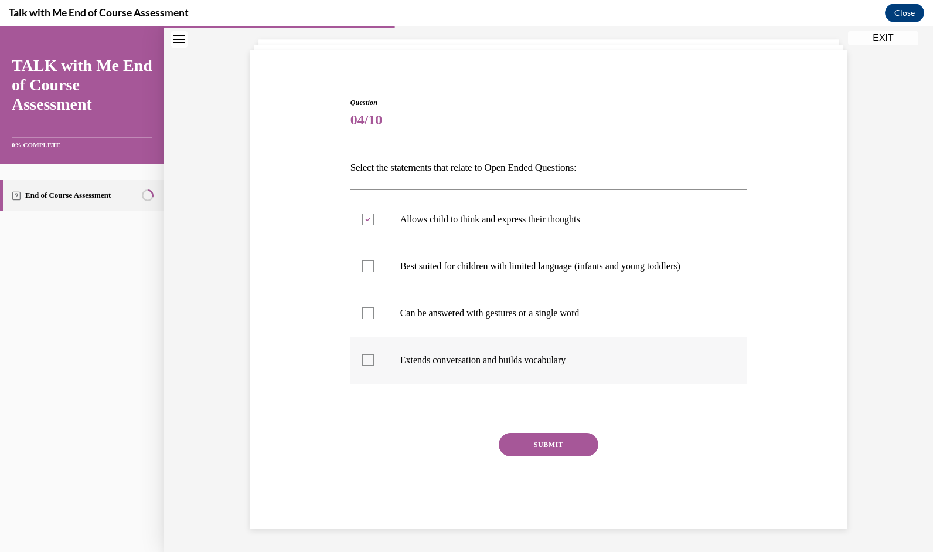
click at [374, 354] on input "Extends conversation and builds vocabulary" at bounding box center [368, 360] width 12 height 12
checkbox input "true"
click at [517, 446] on button "SUBMIT" at bounding box center [549, 444] width 100 height 23
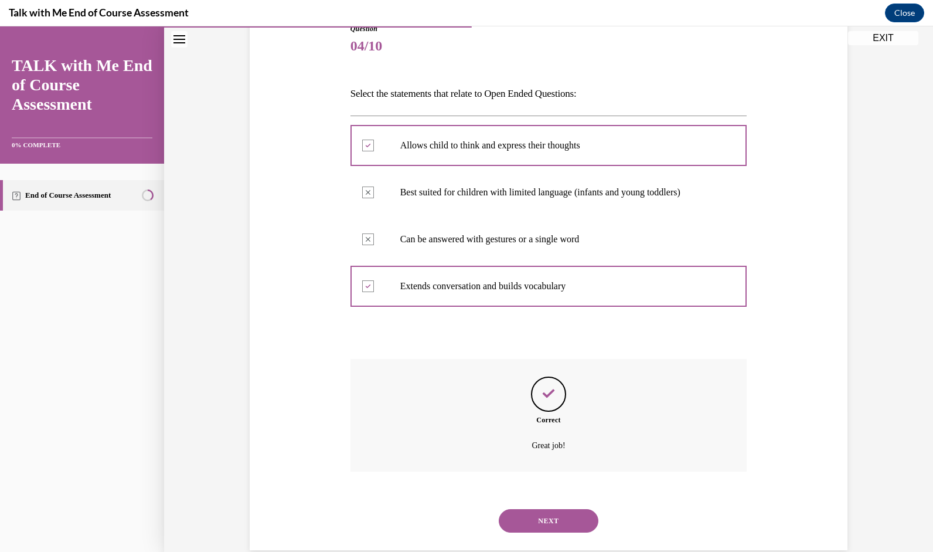
scroll to position [161, 0]
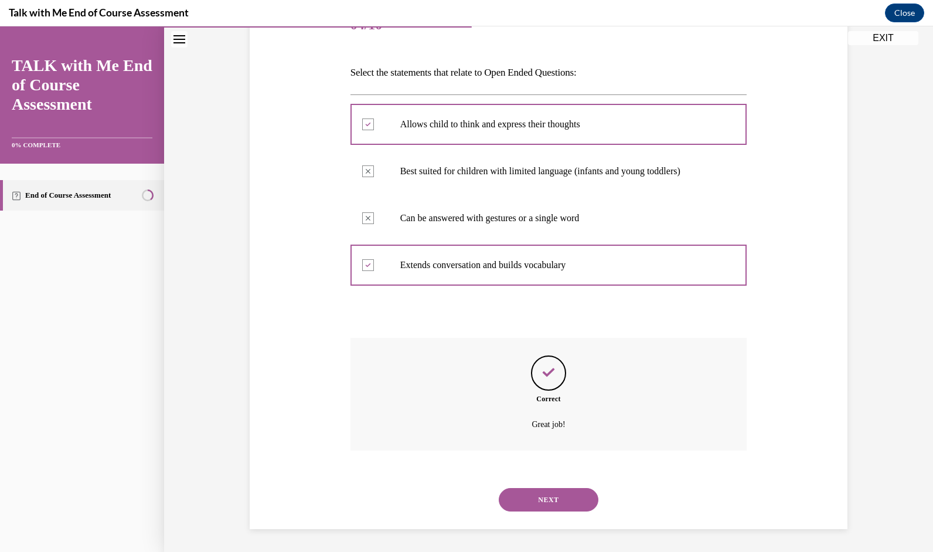
click at [533, 496] on button "NEXT" at bounding box center [549, 499] width 100 height 23
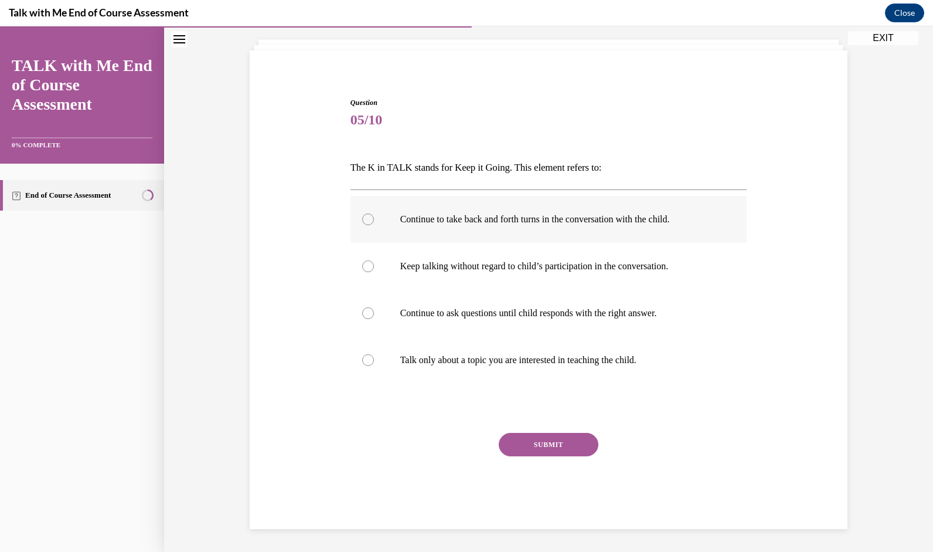
click at [399, 229] on label "Continue to take back and forth turns in the conversation with the child." at bounding box center [549, 219] width 397 height 47
click at [374, 225] on input "Continue to take back and forth turns in the conversation with the child." at bounding box center [368, 219] width 12 height 12
radio input "true"
click at [528, 454] on button "SUBMIT" at bounding box center [549, 444] width 100 height 23
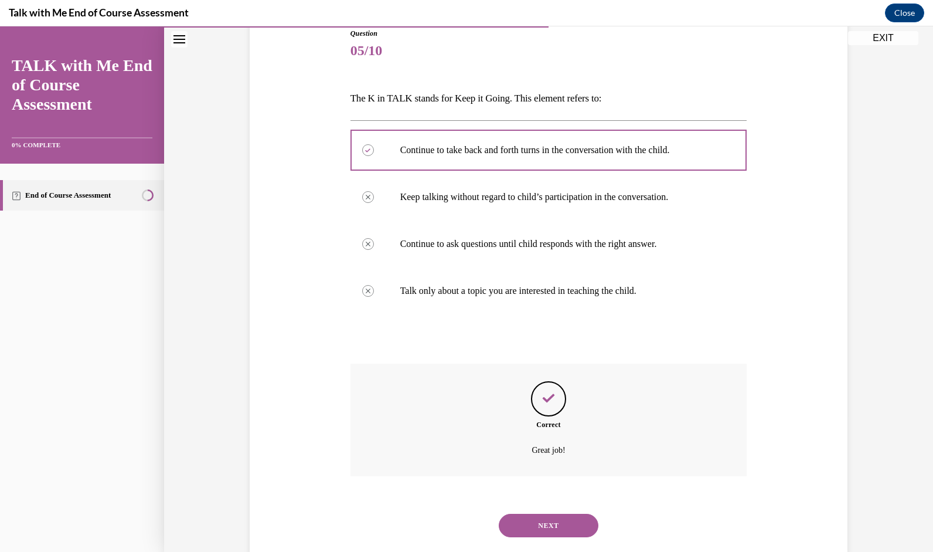
scroll to position [161, 0]
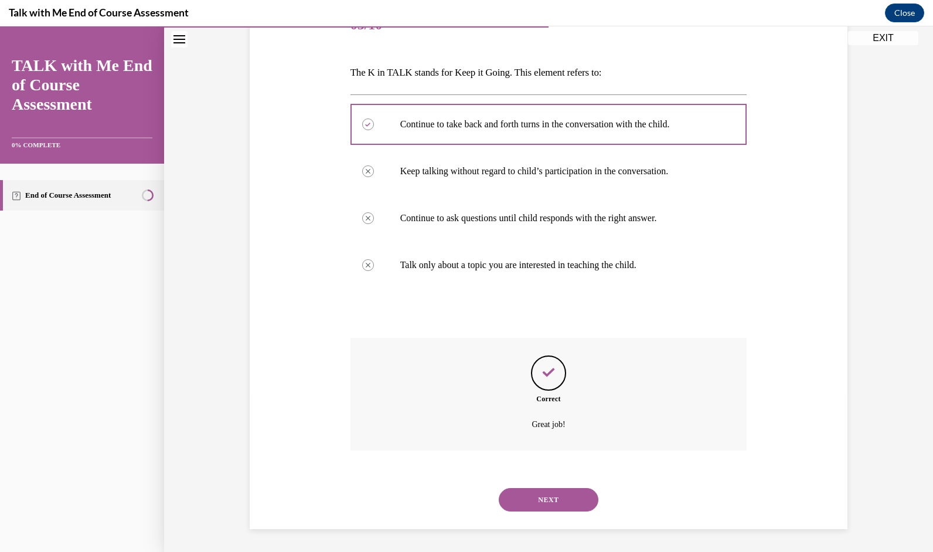
click at [547, 497] on button "NEXT" at bounding box center [549, 499] width 100 height 23
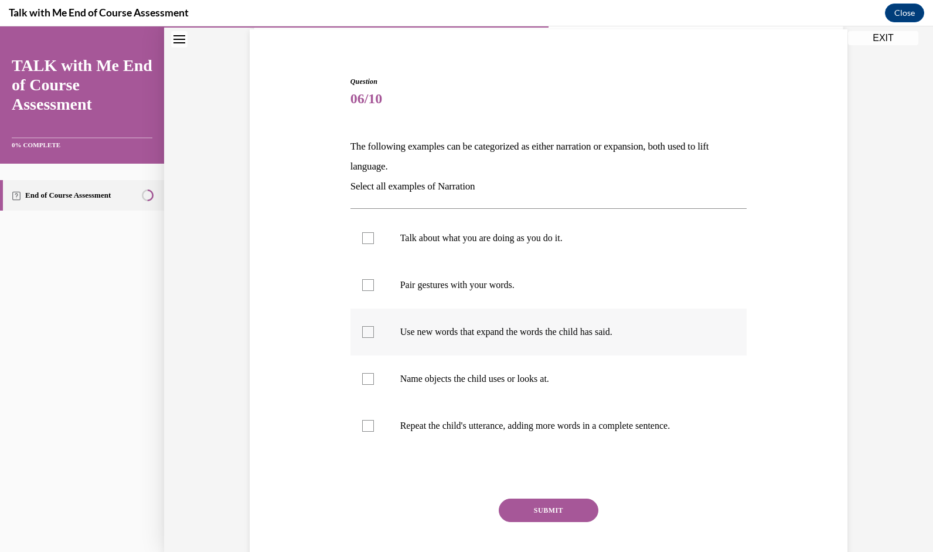
scroll to position [87, 0]
click at [414, 239] on p "Talk about what you are doing as you do it." at bounding box center [559, 238] width 318 height 12
click at [374, 239] on input "Talk about what you are doing as you do it." at bounding box center [368, 238] width 12 height 12
checkbox input "true"
click at [438, 386] on label "Name objects the child uses or looks at." at bounding box center [549, 378] width 397 height 47
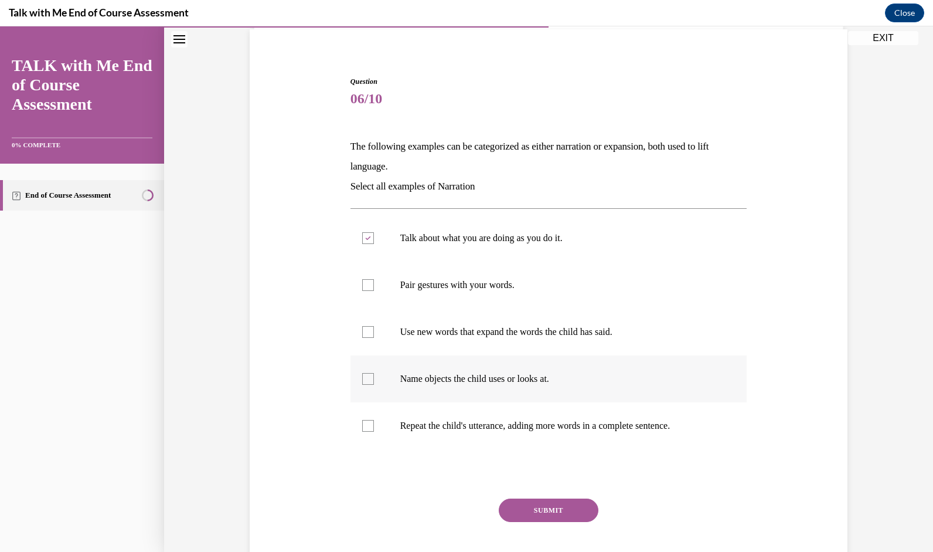
click at [374, 385] on input "Name objects the child uses or looks at." at bounding box center [368, 379] width 12 height 12
checkbox input "true"
click at [491, 275] on label "Pair gestures with your words." at bounding box center [549, 284] width 397 height 47
click at [374, 279] on input "Pair gestures with your words." at bounding box center [368, 285] width 12 height 12
checkbox input "true"
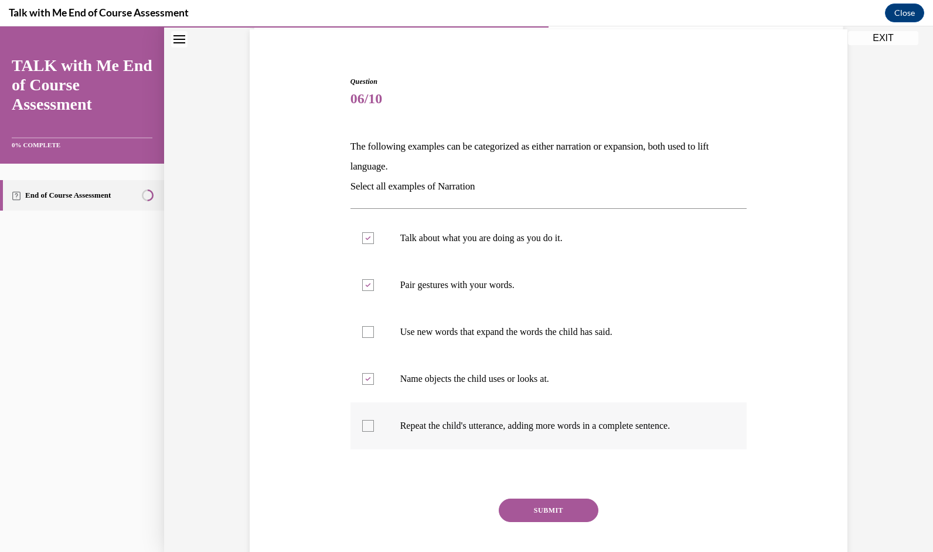
click at [495, 434] on label "Repeat the child's utterance, adding more words in a complete sentence." at bounding box center [549, 425] width 397 height 47
click at [374, 431] on input "Repeat the child's utterance, adding more words in a complete sentence." at bounding box center [368, 426] width 12 height 12
checkbox input "true"
click at [525, 508] on button "SUBMIT" at bounding box center [549, 509] width 100 height 23
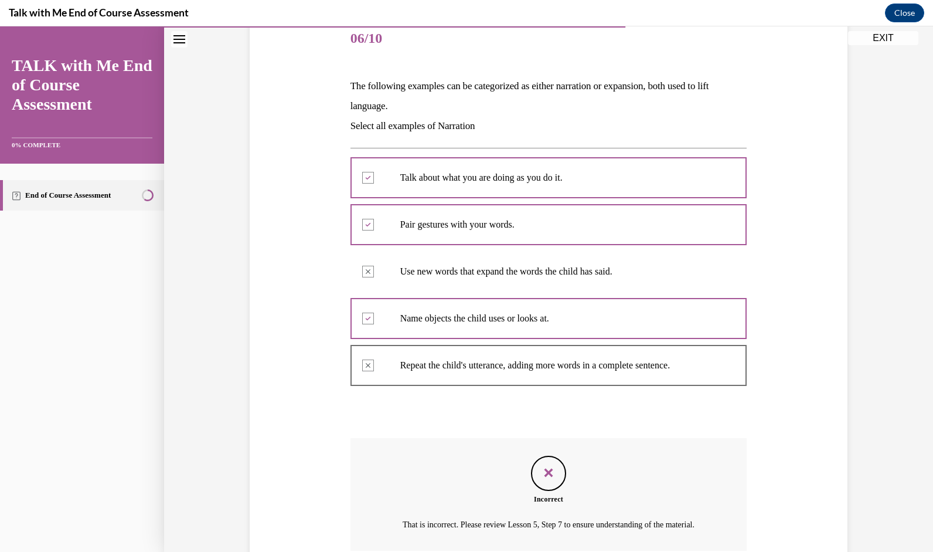
scroll to position [261, 0]
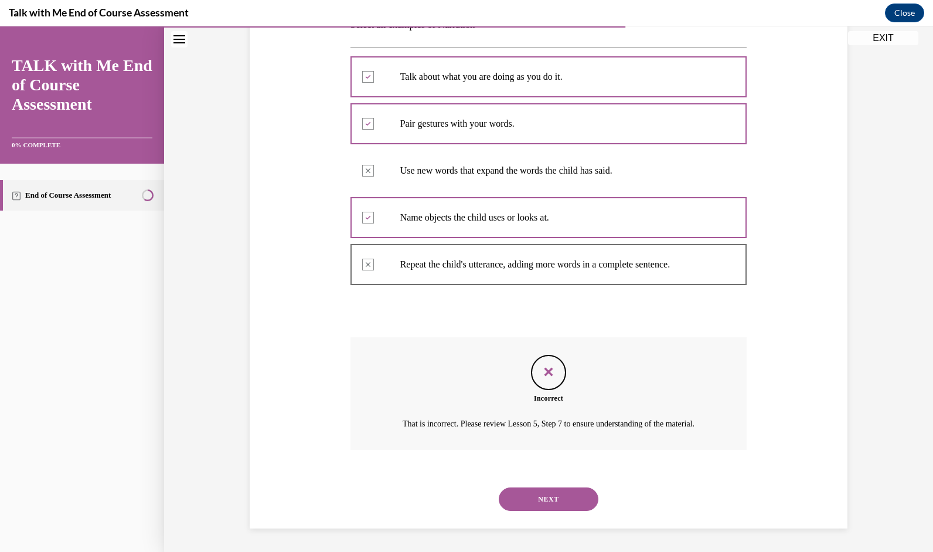
click at [526, 501] on button "NEXT" at bounding box center [549, 498] width 100 height 23
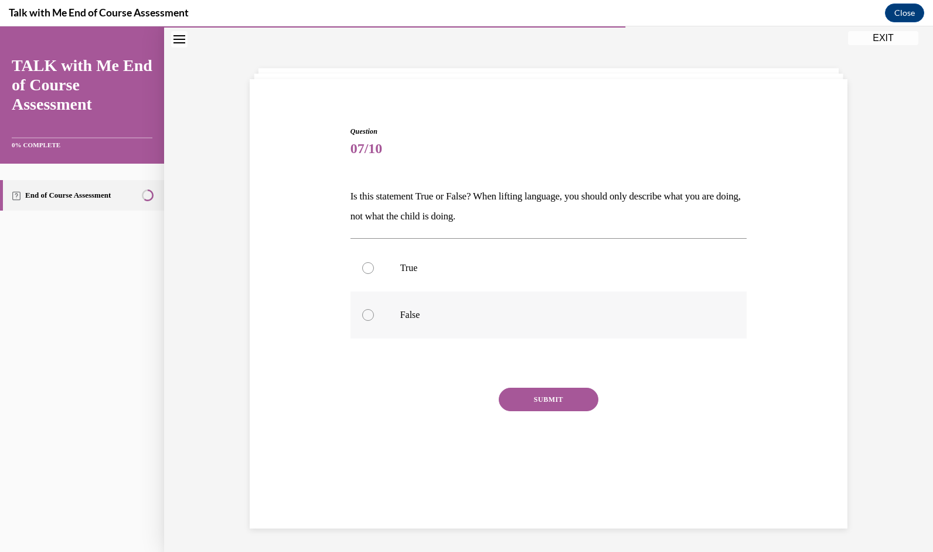
click at [436, 314] on p "False" at bounding box center [559, 315] width 318 height 12
click at [374, 314] on input "False" at bounding box center [368, 315] width 12 height 12
radio input "true"
click at [525, 400] on button "SUBMIT" at bounding box center [549, 398] width 100 height 23
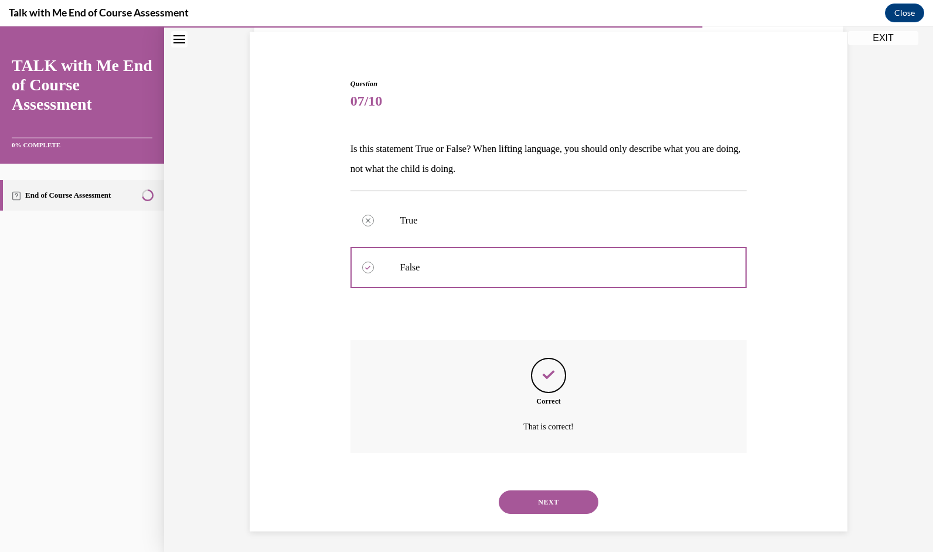
scroll to position [87, 0]
click at [551, 497] on button "NEXT" at bounding box center [549, 499] width 100 height 23
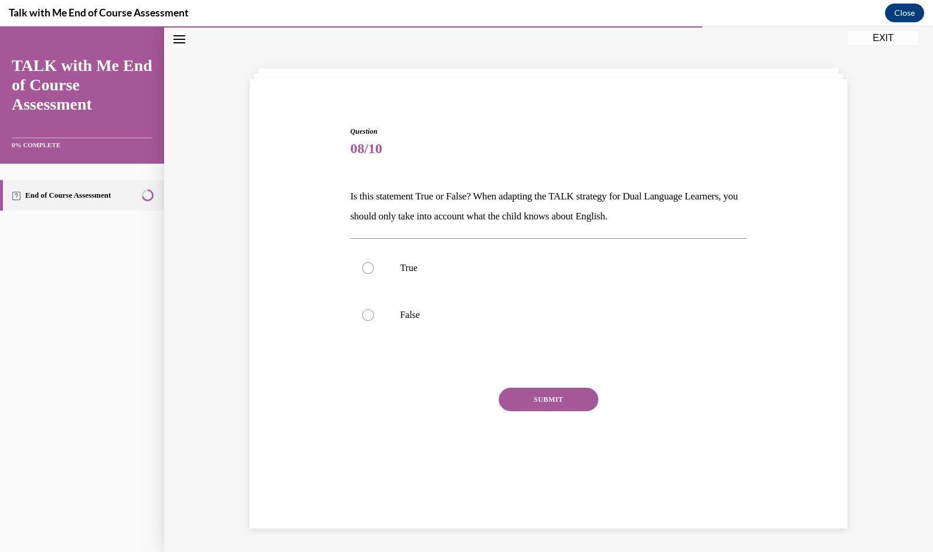
scroll to position [37, 0]
click at [467, 307] on label "False" at bounding box center [549, 314] width 397 height 47
click at [374, 309] on input "False" at bounding box center [368, 315] width 12 height 12
radio input "true"
click at [519, 402] on button "SUBMIT" at bounding box center [549, 398] width 100 height 23
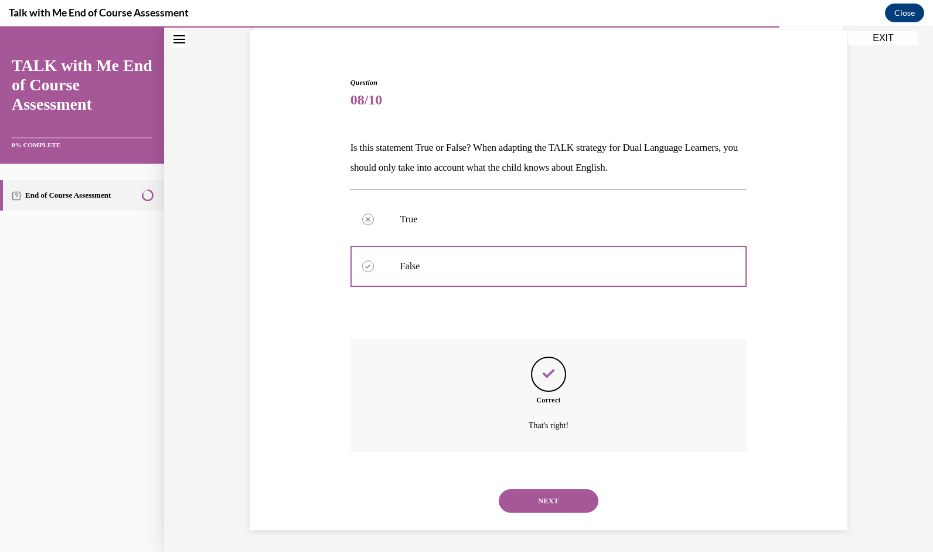
scroll to position [87, 0]
click at [543, 498] on button "NEXT" at bounding box center [549, 499] width 100 height 23
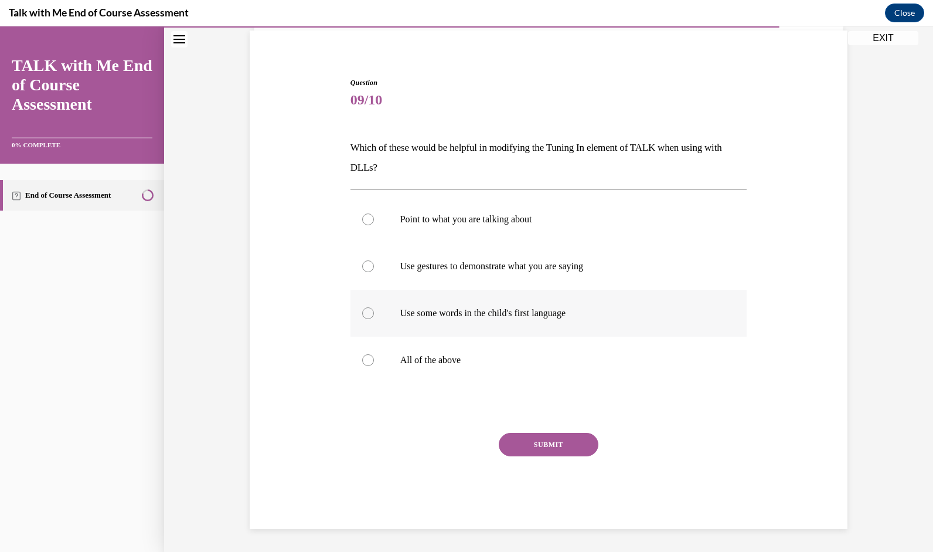
scroll to position [60, 0]
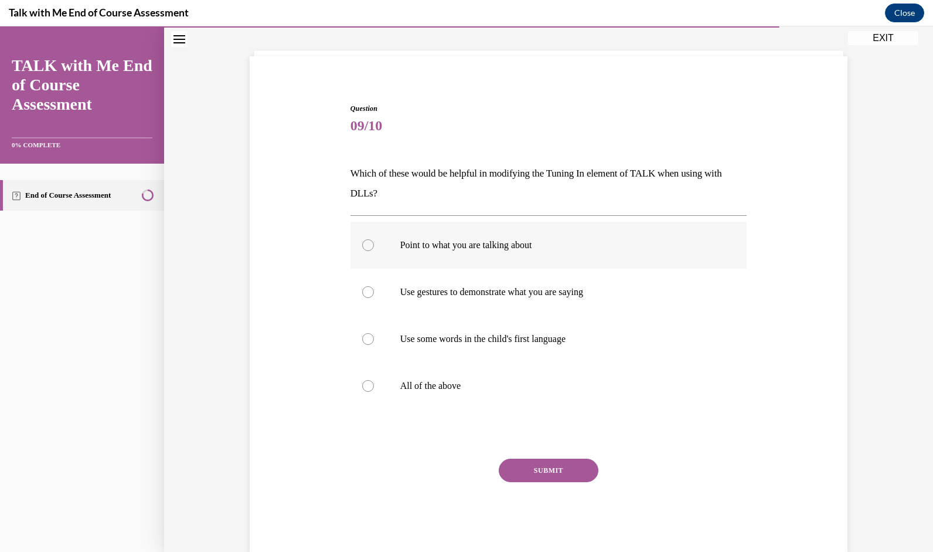
click at [382, 249] on label "Point to what you are talking about" at bounding box center [549, 245] width 397 height 47
click at [374, 249] on input "Point to what you are talking about" at bounding box center [368, 245] width 12 height 12
radio input "true"
click at [381, 392] on label "All of the above" at bounding box center [549, 385] width 397 height 47
click at [374, 392] on input "All of the above" at bounding box center [368, 386] width 12 height 12
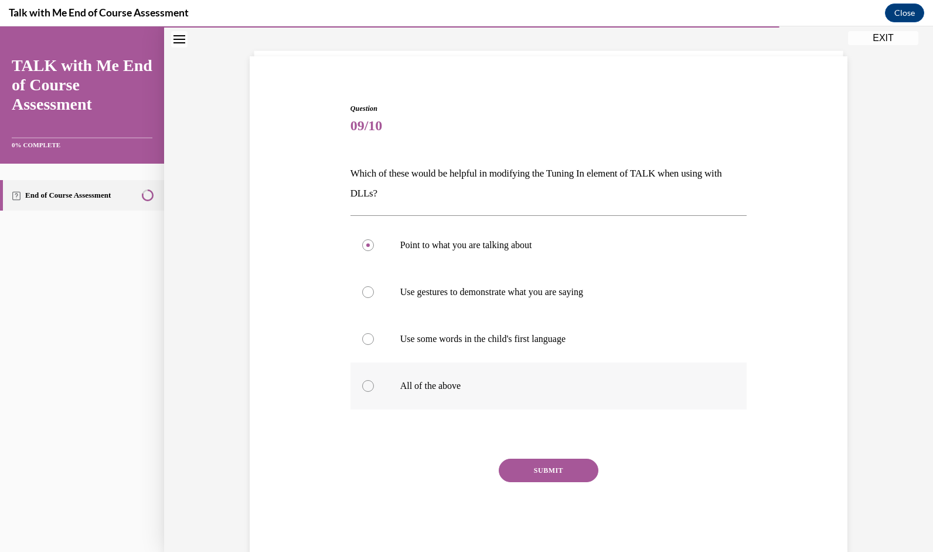
radio input "true"
click at [538, 482] on div "SUBMIT" at bounding box center [549, 487] width 397 height 59
click at [538, 474] on button "SUBMIT" at bounding box center [549, 469] width 100 height 23
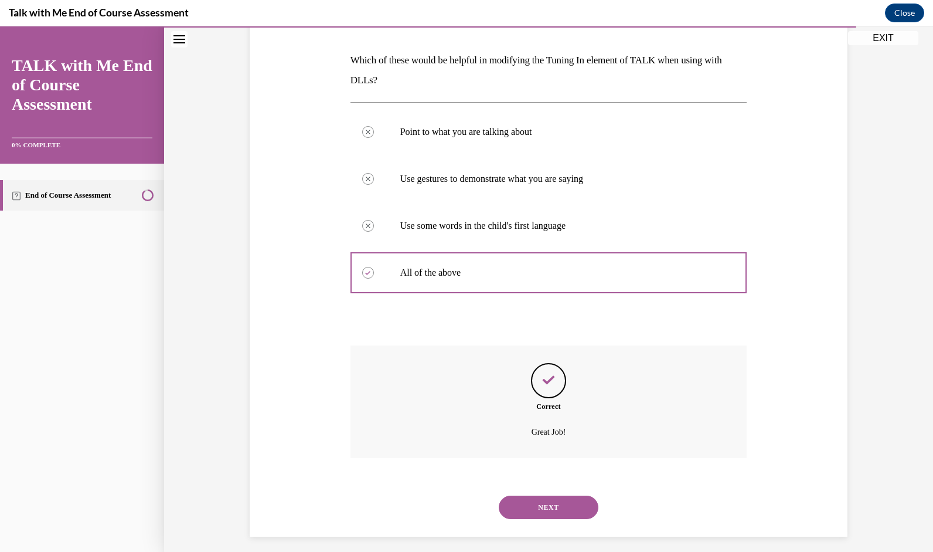
scroll to position [181, 0]
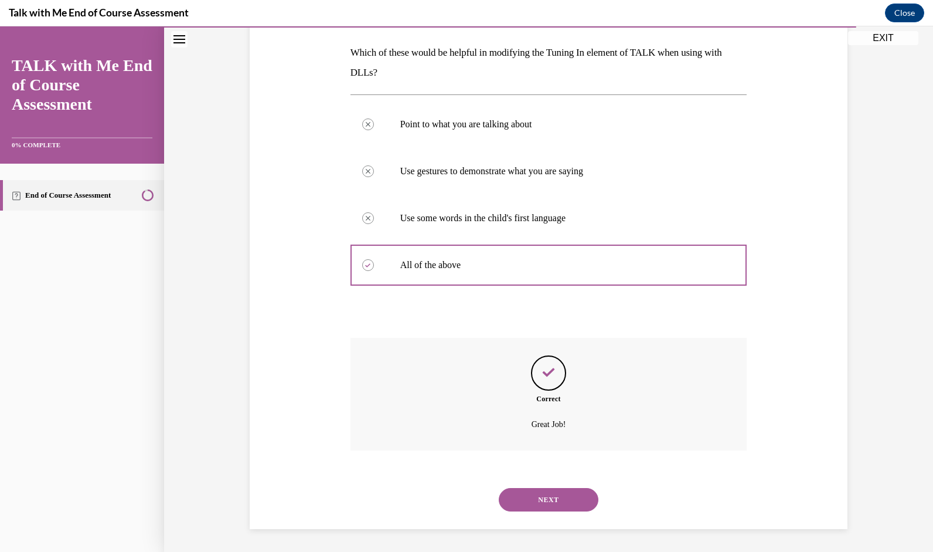
click at [549, 502] on button "NEXT" at bounding box center [549, 499] width 100 height 23
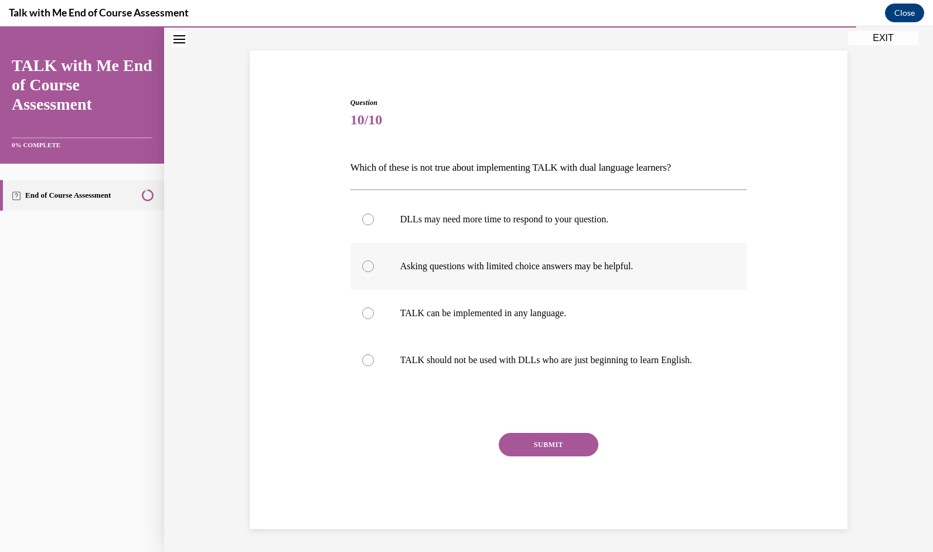
click at [529, 280] on label "Asking questions with limited choice answers may be helpful." at bounding box center [549, 266] width 397 height 47
click at [374, 272] on input "Asking questions with limited choice answers may be helpful." at bounding box center [368, 266] width 12 height 12
radio input "true"
click at [551, 227] on label "DLLs may need more time to respond to your question." at bounding box center [549, 219] width 397 height 47
click at [374, 225] on input "DLLs may need more time to respond to your question." at bounding box center [368, 219] width 12 height 12
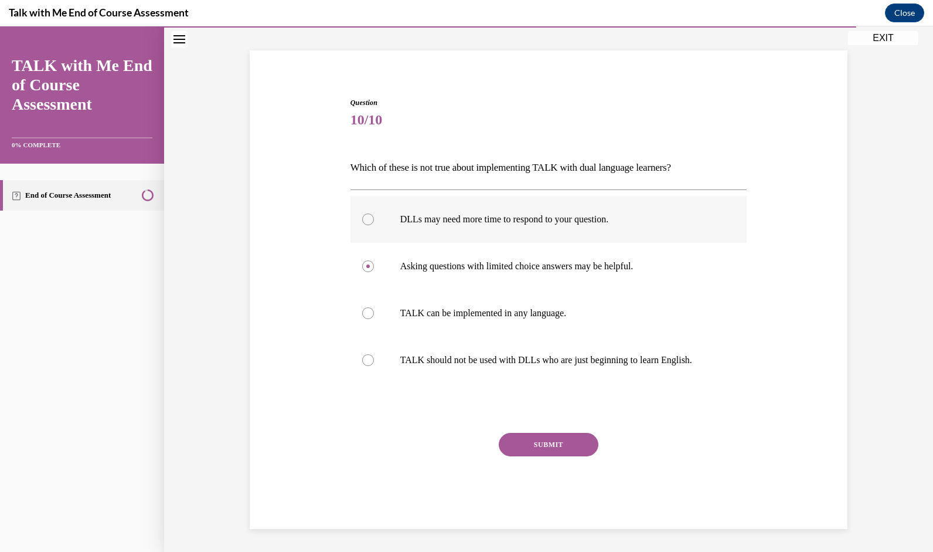
radio input "true"
click at [551, 227] on label "DLLs may need more time to respond to your question." at bounding box center [549, 219] width 397 height 47
click at [374, 225] on input "DLLs may need more time to respond to your question." at bounding box center [368, 219] width 12 height 12
click at [583, 443] on button "SUBMIT" at bounding box center [549, 444] width 100 height 23
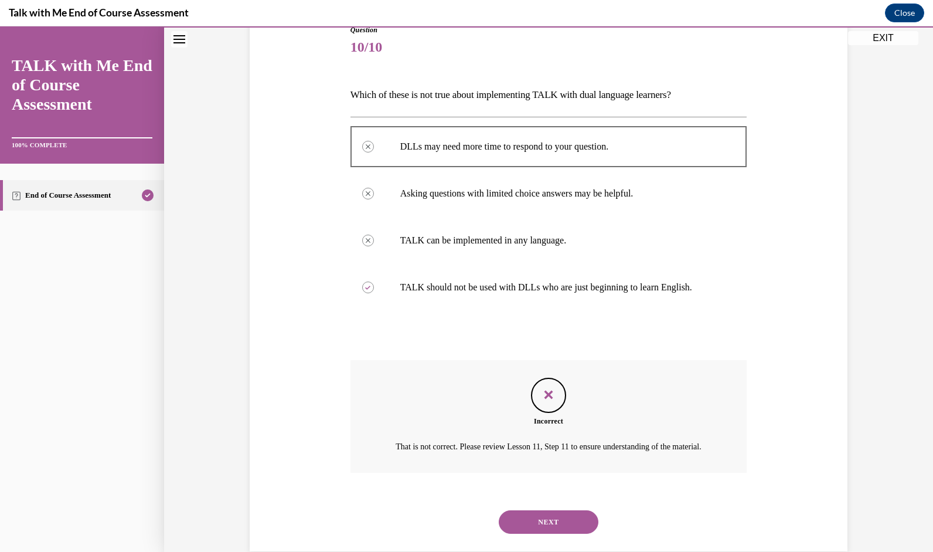
scroll to position [174, 0]
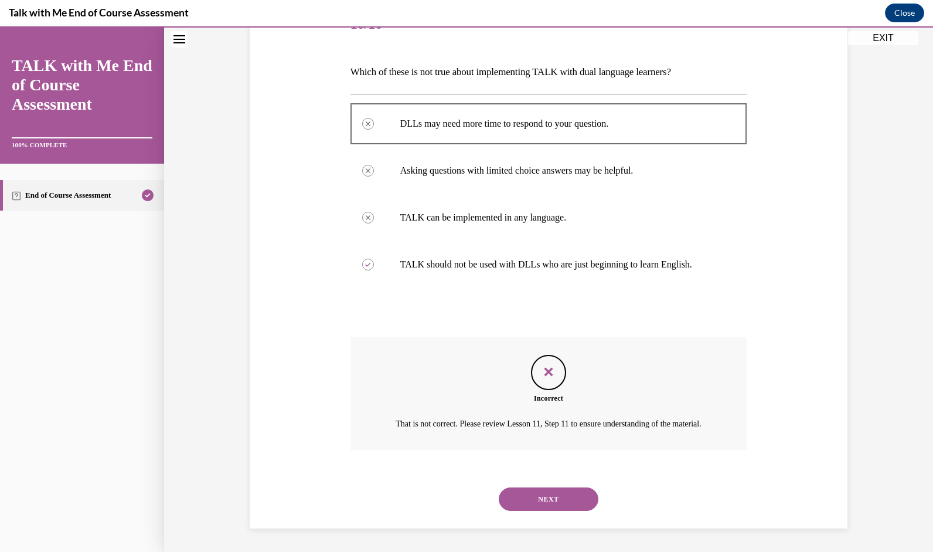
click at [559, 495] on button "NEXT" at bounding box center [549, 498] width 100 height 23
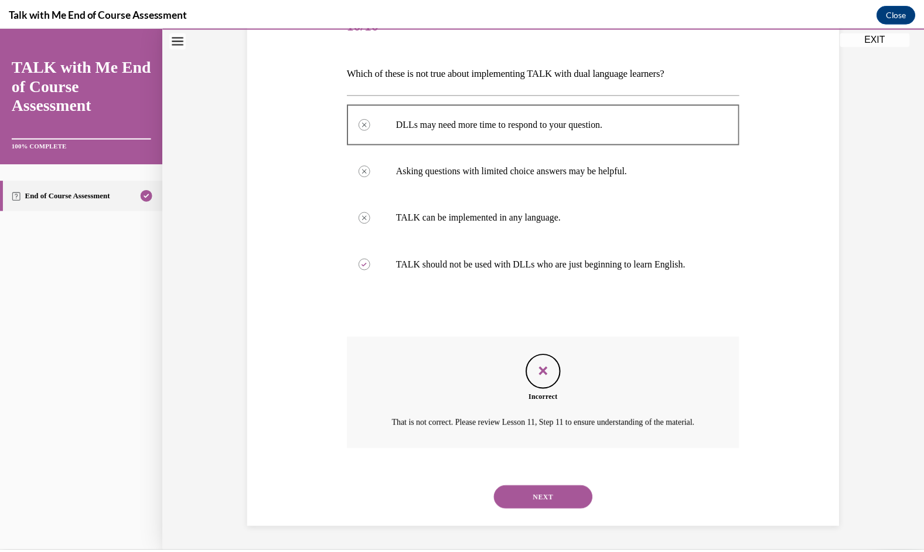
scroll to position [75, 0]
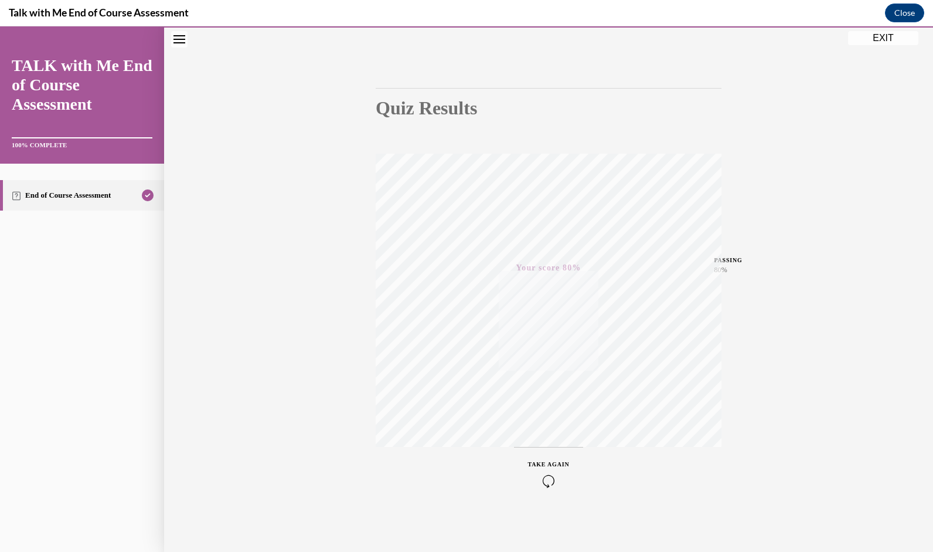
drag, startPoint x: 924, startPoint y: 147, endPoint x: 919, endPoint y: 237, distance: 90.4
click at [919, 237] on div "Quiz Results PASSING 80% Your score 80% Passed PASSING 80% Your score Your scor…" at bounding box center [548, 270] width 769 height 564
click at [900, 38] on button "EXIT" at bounding box center [883, 38] width 70 height 14
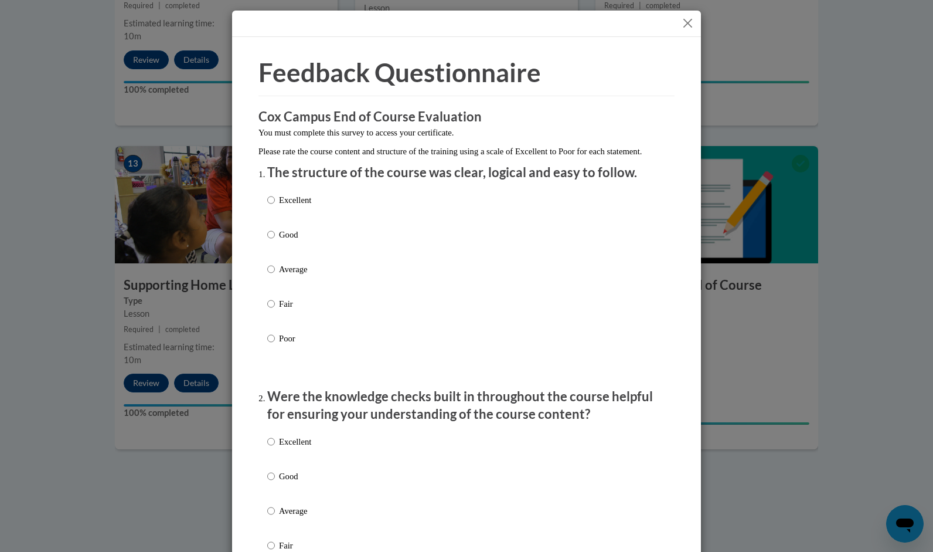
click at [687, 24] on button "Close" at bounding box center [688, 23] width 15 height 15
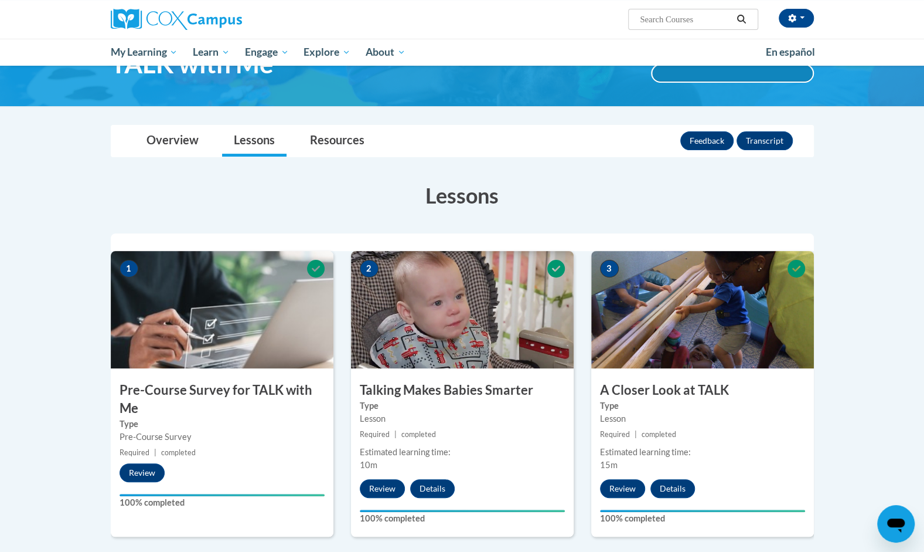
scroll to position [9, 0]
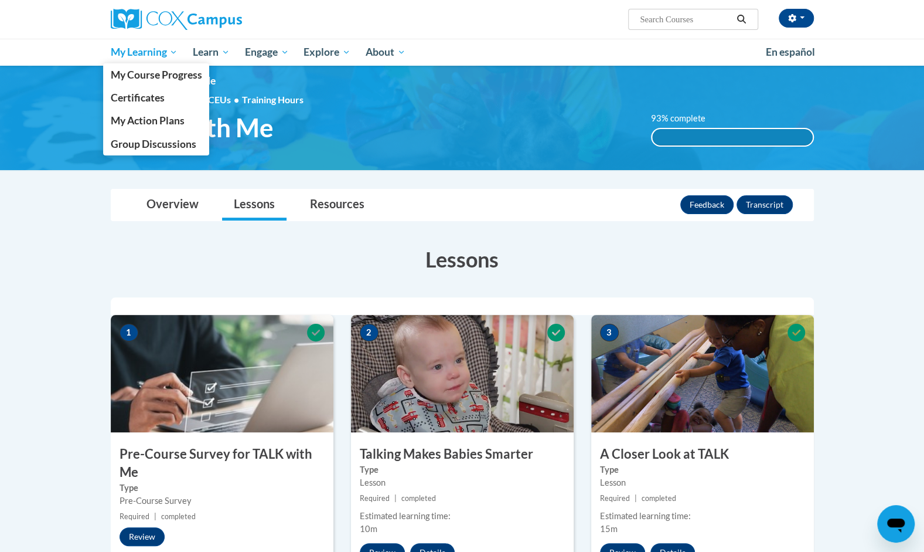
click at [130, 49] on span "My Learning" at bounding box center [143, 52] width 67 height 14
click at [132, 47] on span "My Learning" at bounding box center [143, 52] width 67 height 14
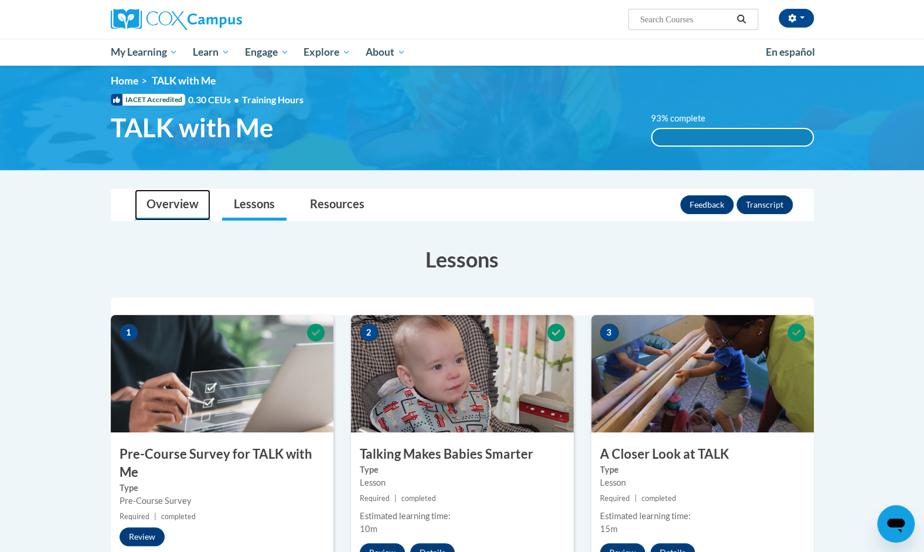
click at [179, 209] on link "Overview" at bounding box center [173, 204] width 76 height 31
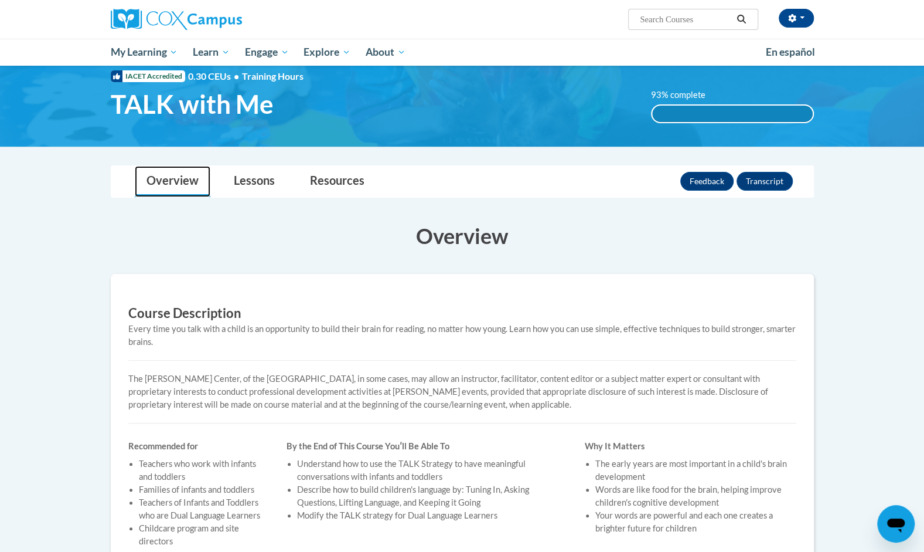
scroll to position [56, 0]
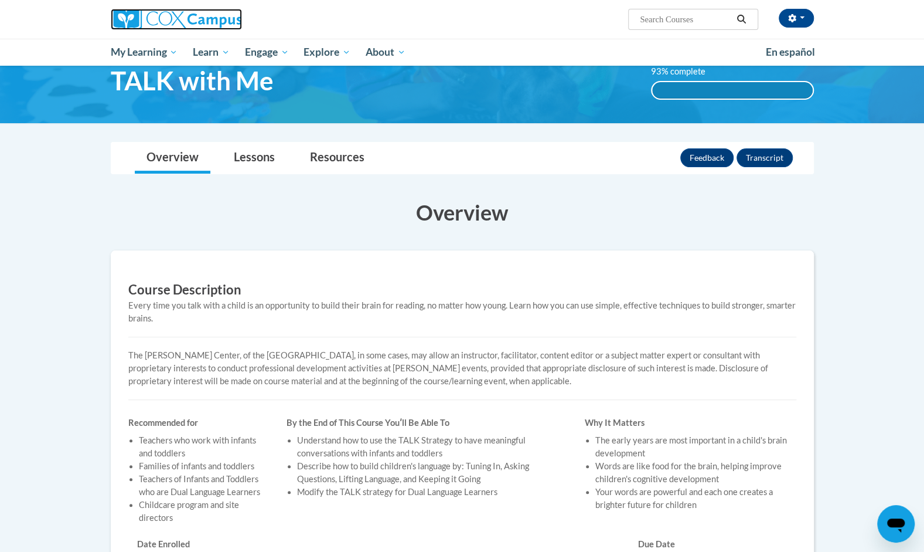
click at [165, 24] on img at bounding box center [176, 19] width 131 height 21
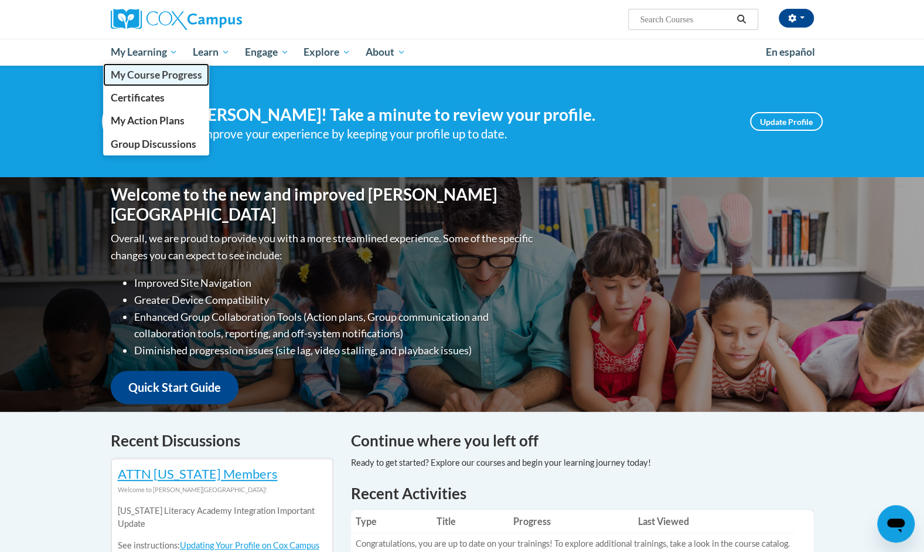
click at [152, 77] on span "My Course Progress" at bounding box center [155, 75] width 91 height 12
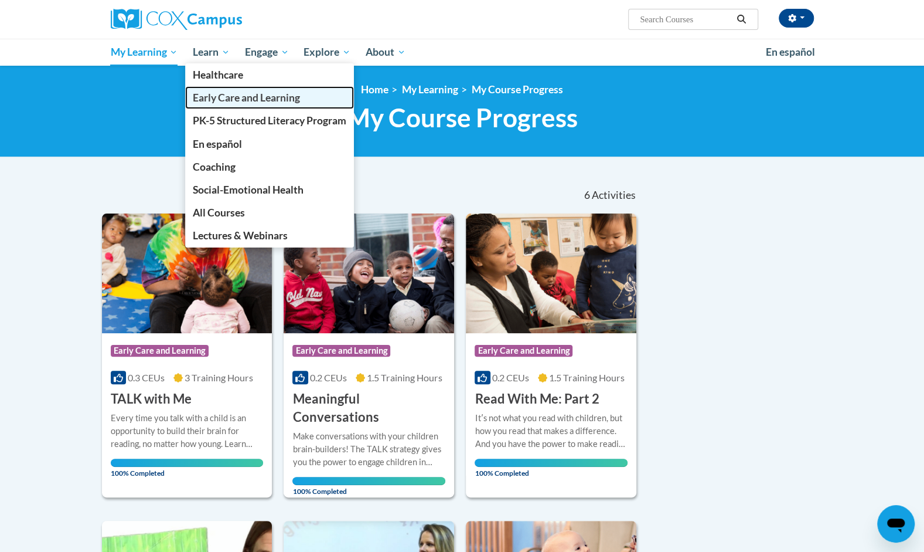
click at [225, 86] on link "Early Care and Learning" at bounding box center [269, 97] width 169 height 23
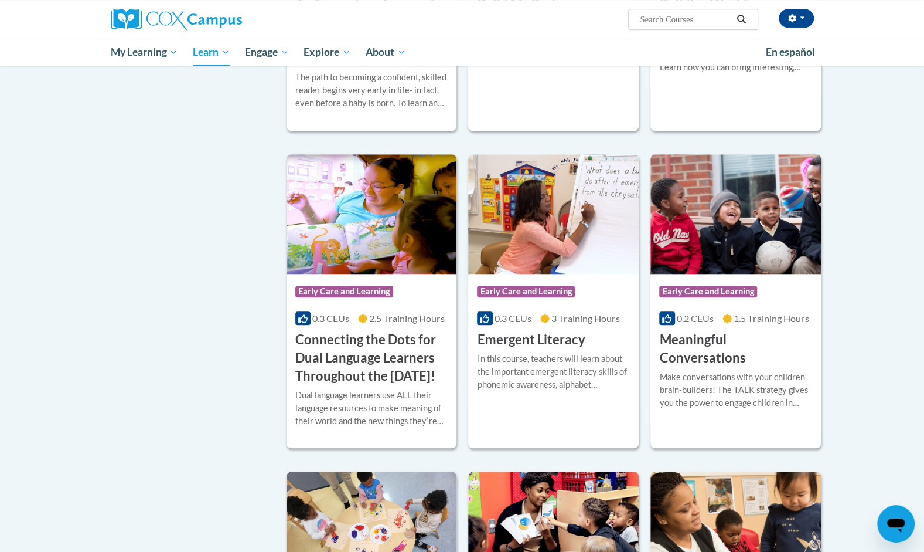
scroll to position [586, 0]
